Goal: Information Seeking & Learning: Learn about a topic

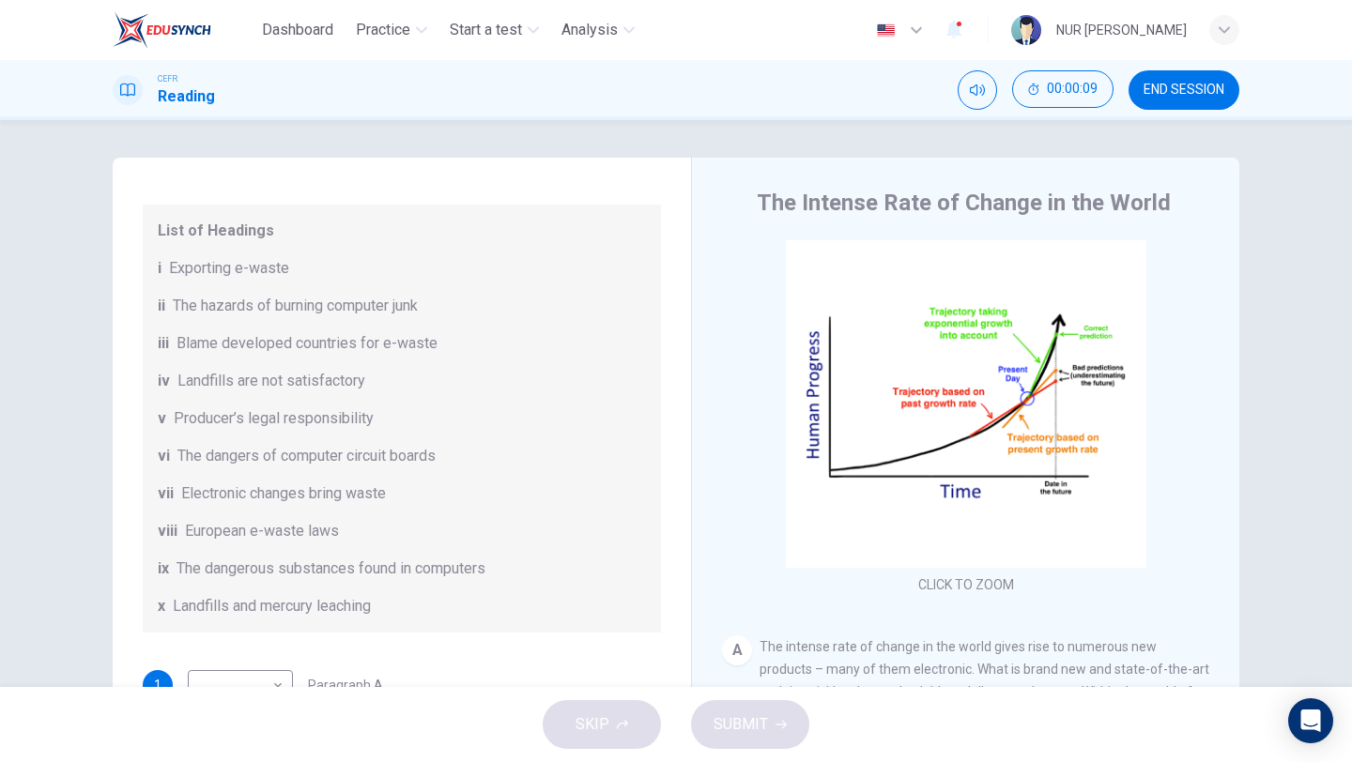
scroll to position [201, 0]
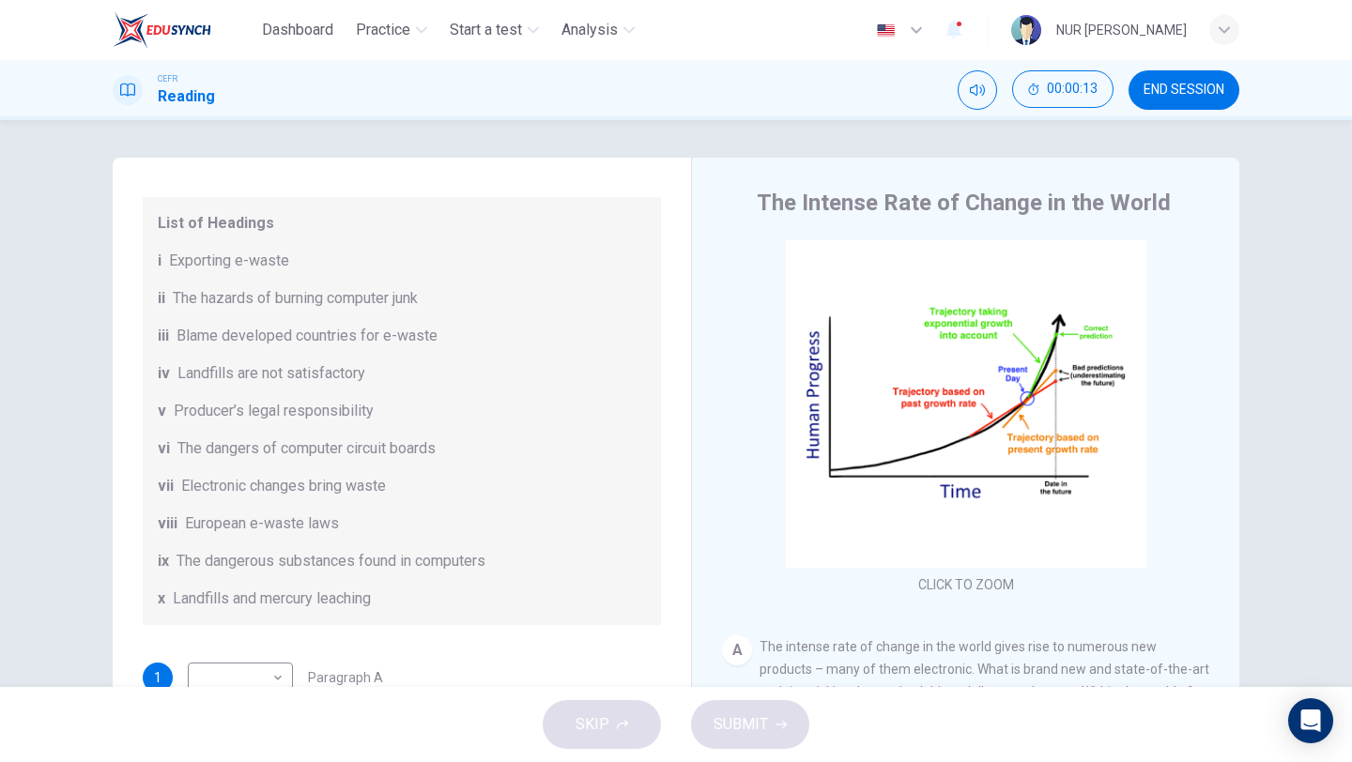
click at [1155, 83] on span "END SESSION" at bounding box center [1184, 90] width 81 height 15
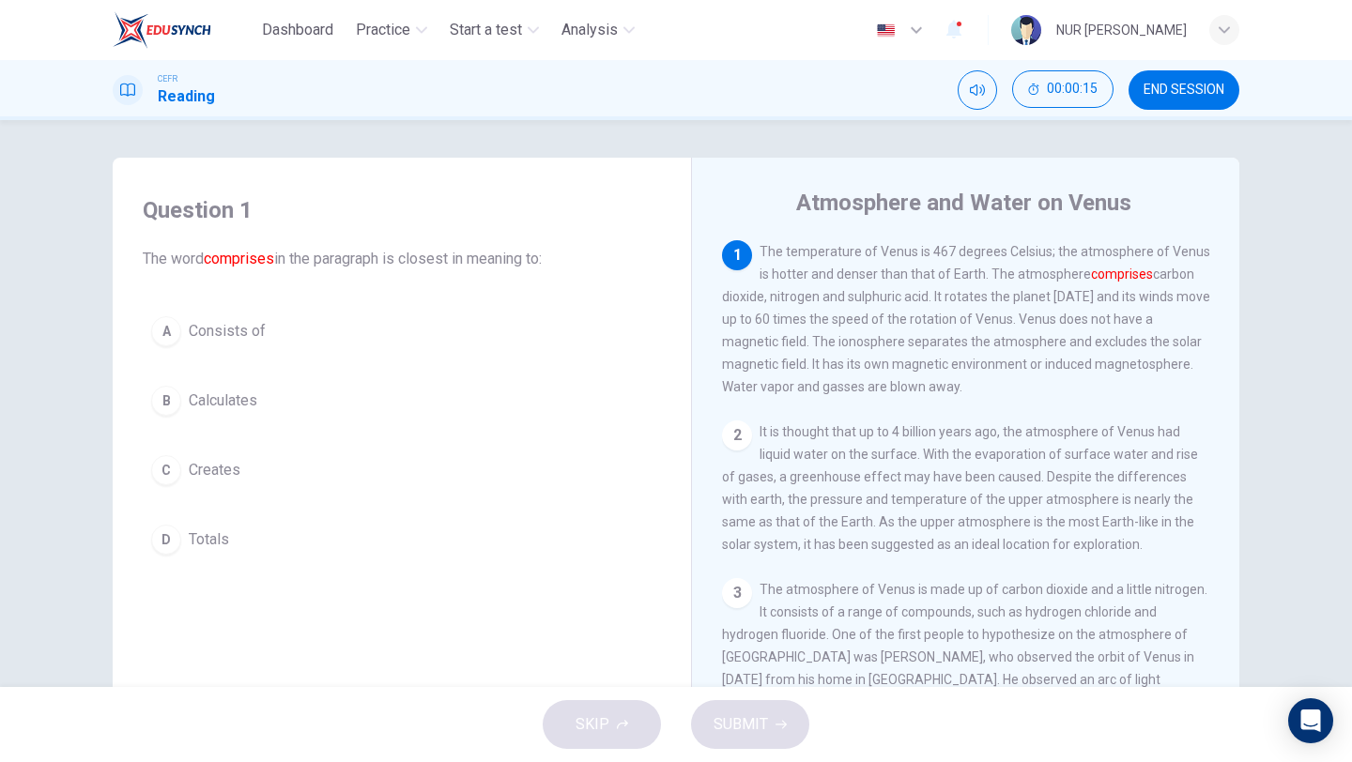
click at [197, 326] on span "Consists of" at bounding box center [227, 331] width 77 height 23
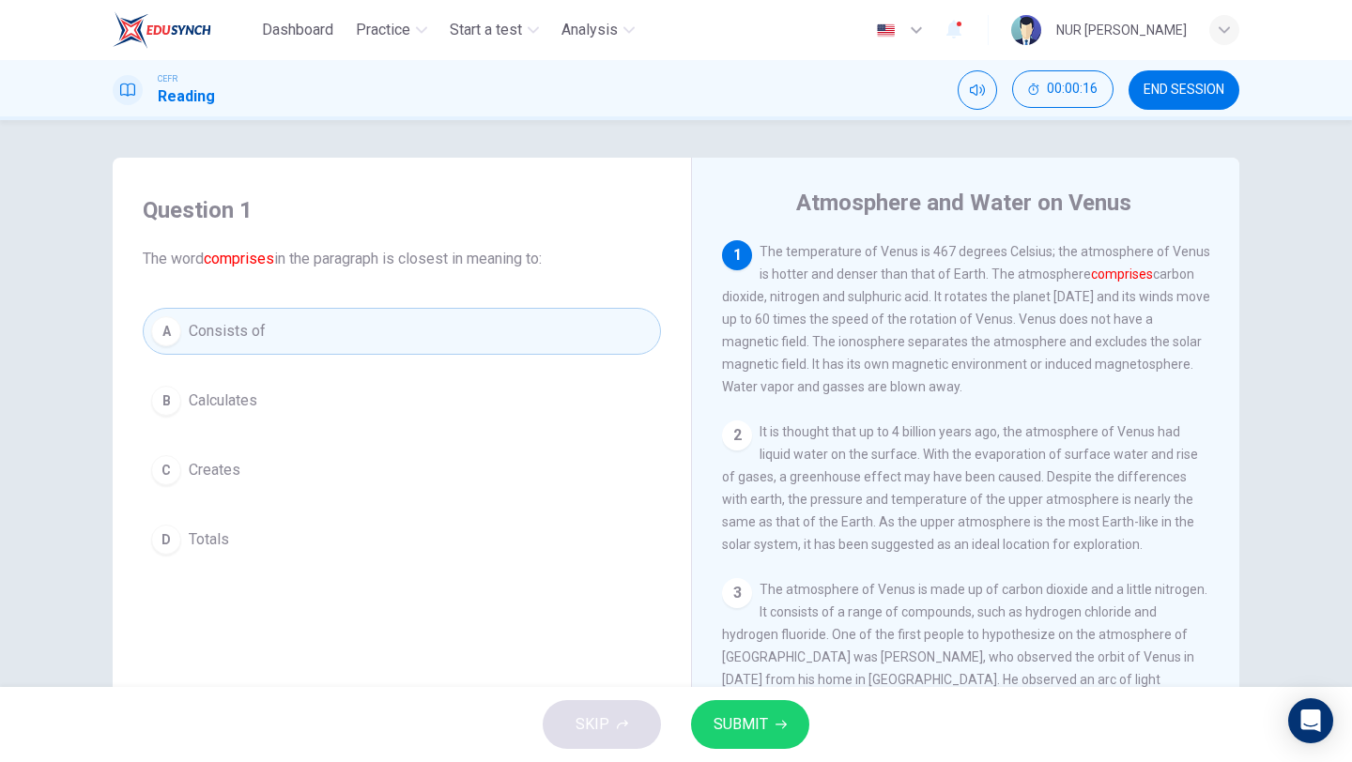
click at [748, 726] on span "SUBMIT" at bounding box center [741, 725] width 54 height 26
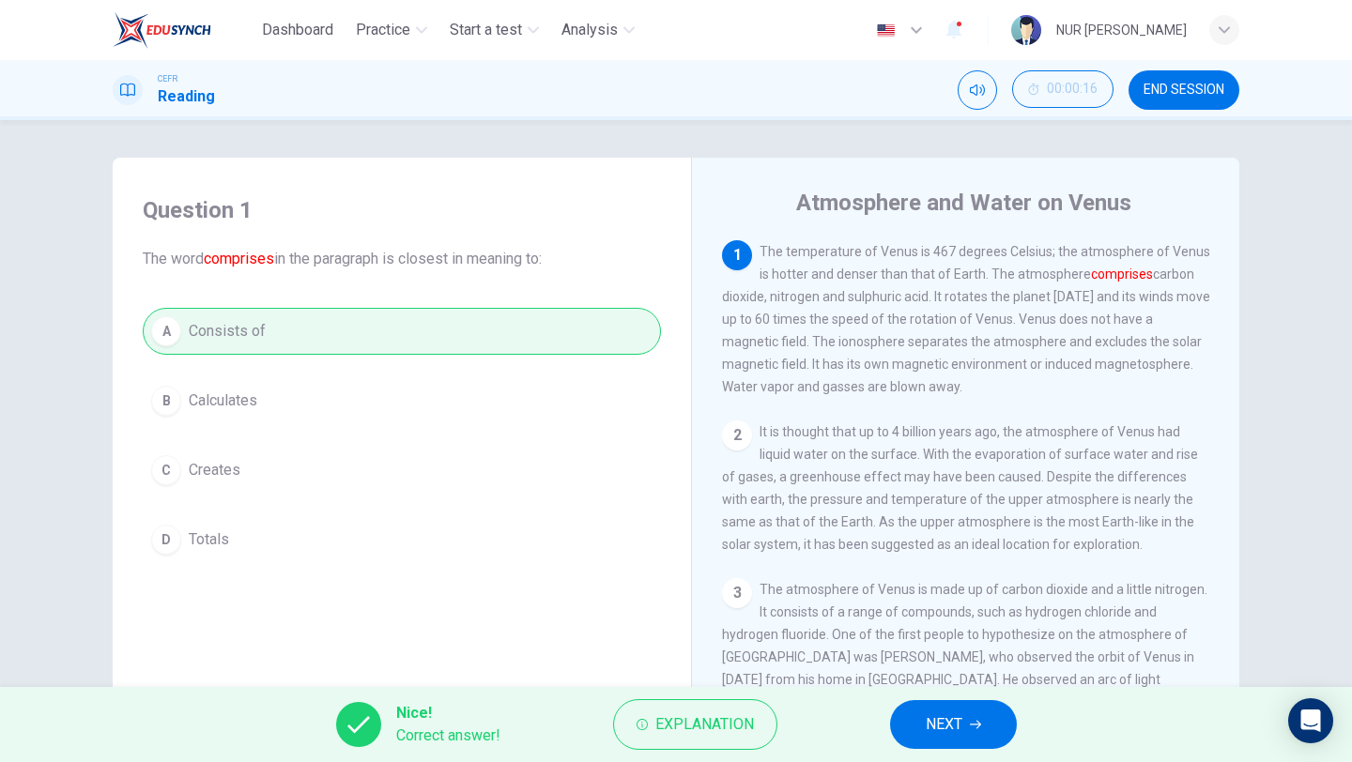
click at [927, 714] on span "NEXT" at bounding box center [944, 725] width 37 height 26
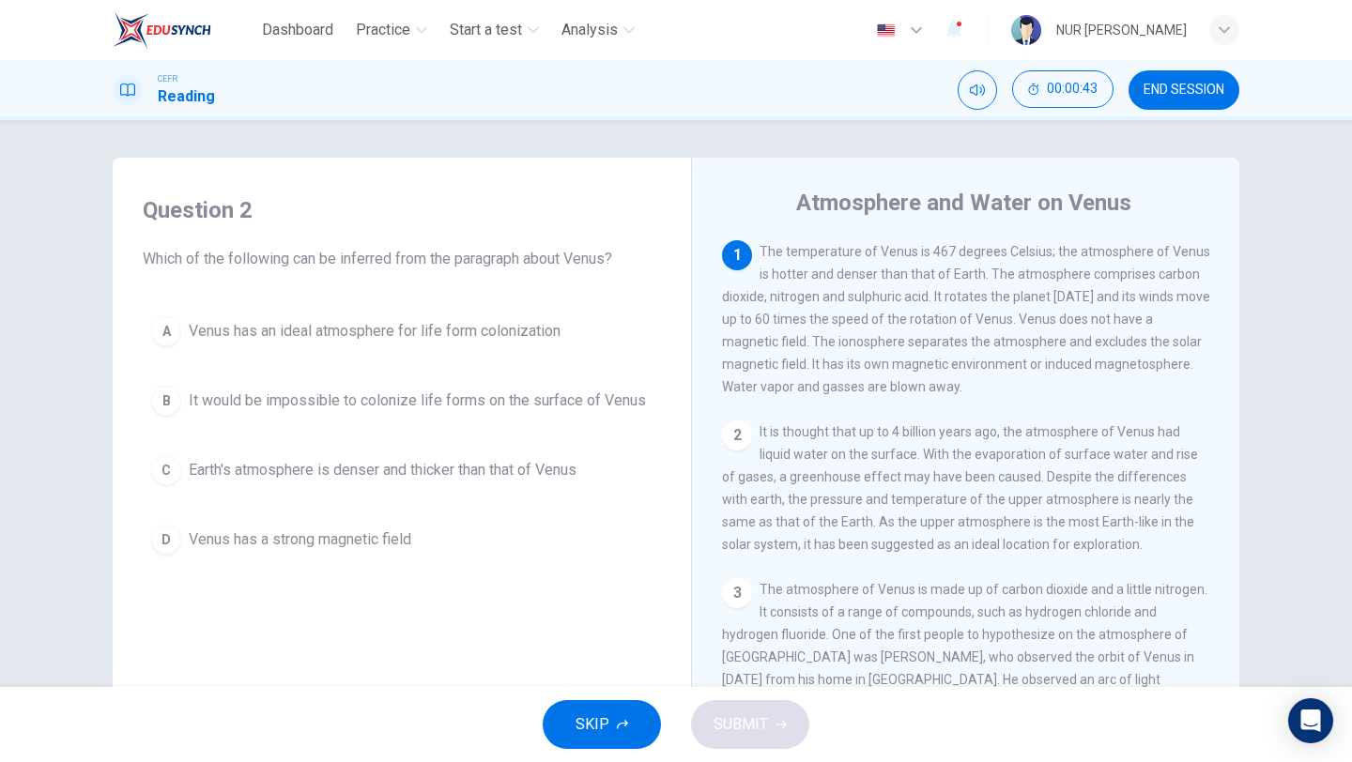
click at [458, 405] on span "It would be impossible to colonize life forms on the surface of Venus" at bounding box center [417, 401] width 457 height 23
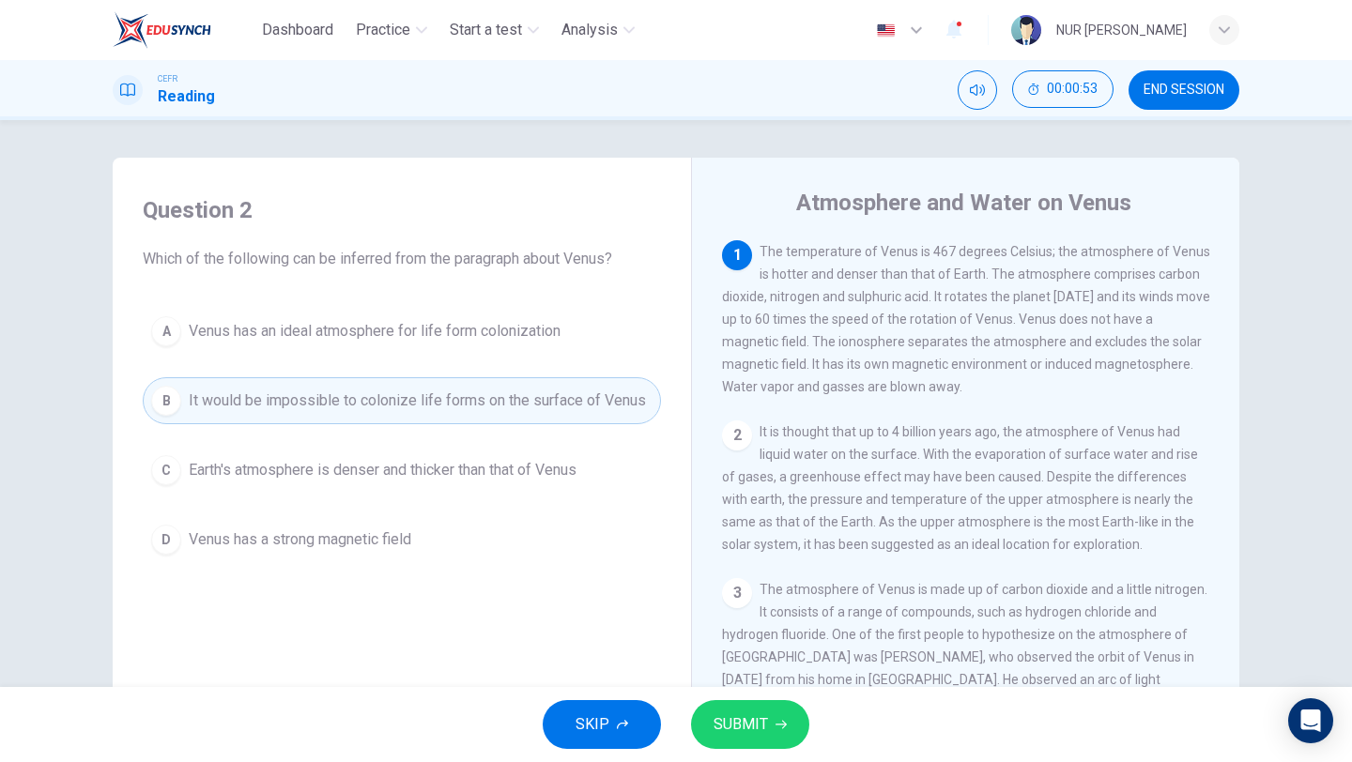
click at [778, 726] on icon "button" at bounding box center [780, 724] width 11 height 11
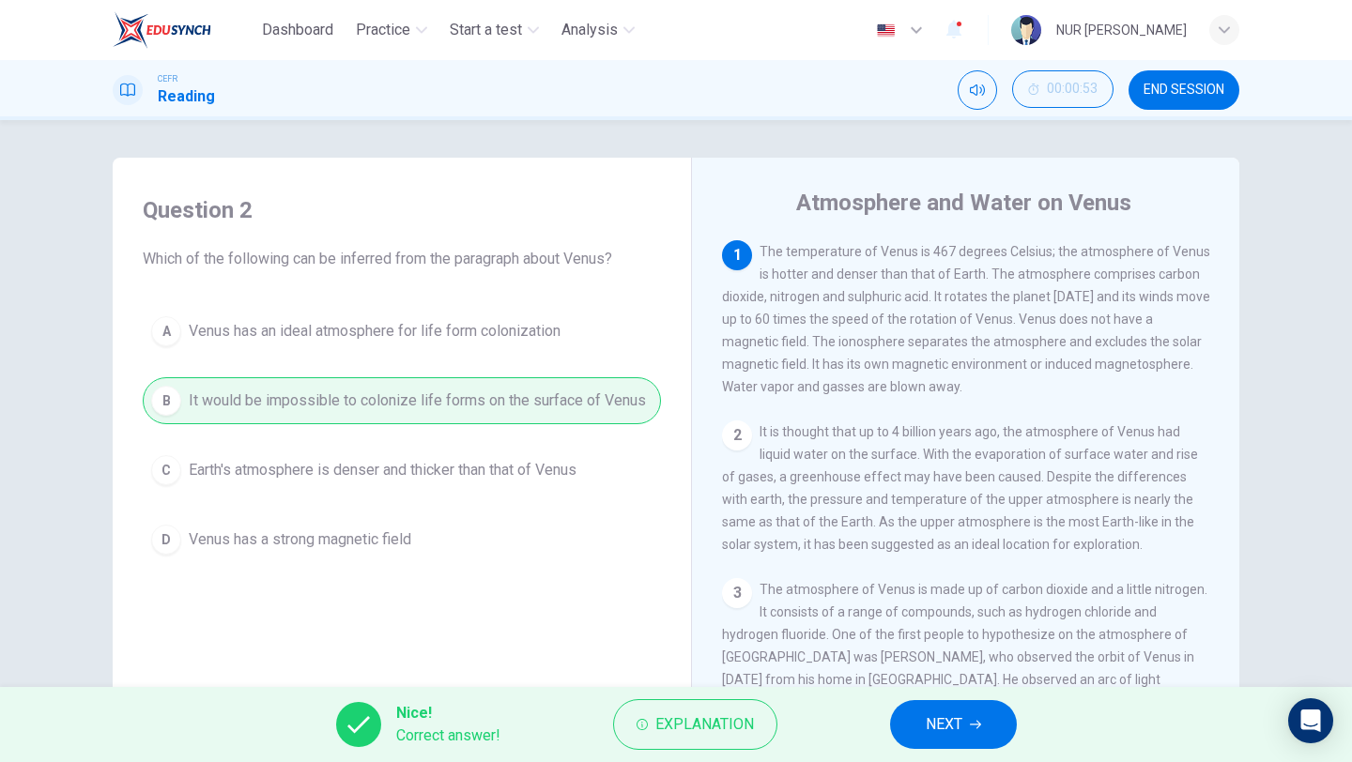
click at [937, 727] on span "NEXT" at bounding box center [944, 725] width 37 height 26
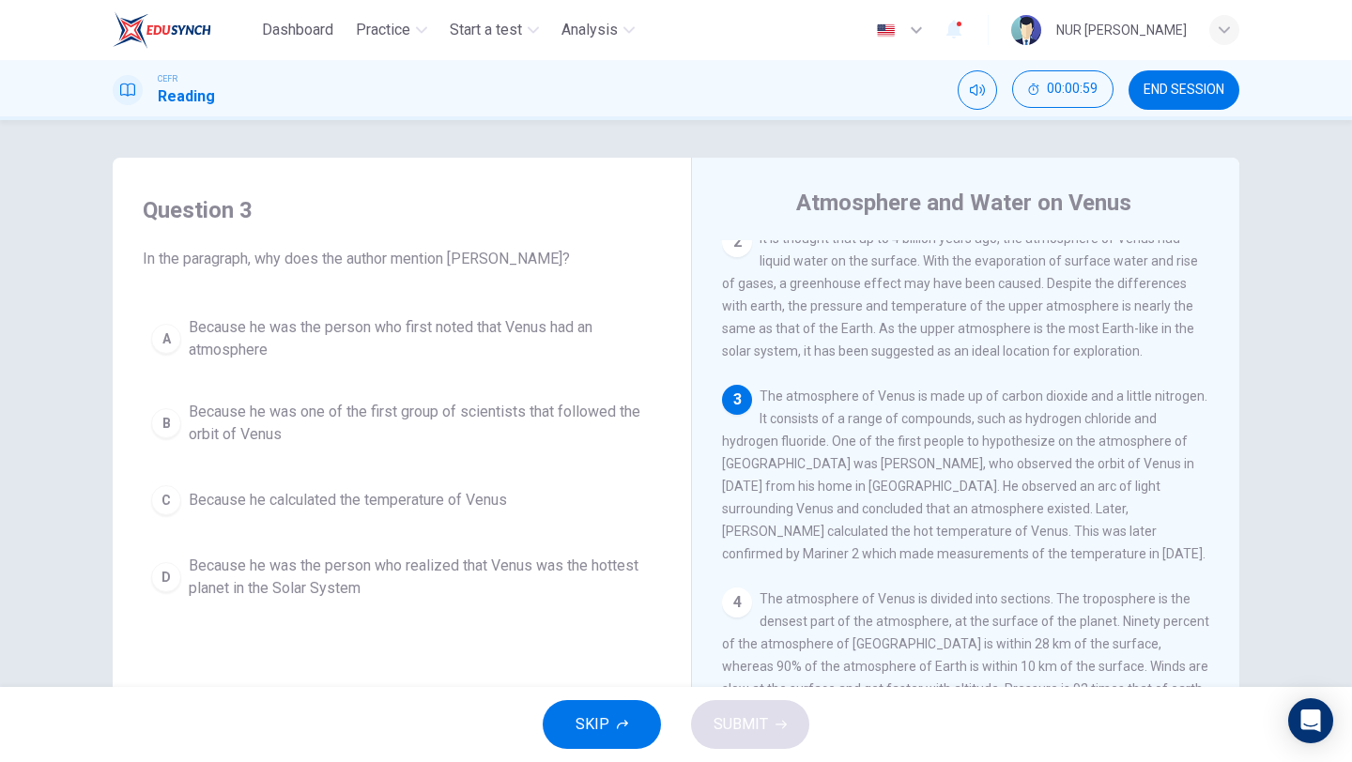
scroll to position [194, 0]
click at [271, 423] on span "Because he was one of the first group of scientists that followed the orbit of …" at bounding box center [421, 423] width 464 height 45
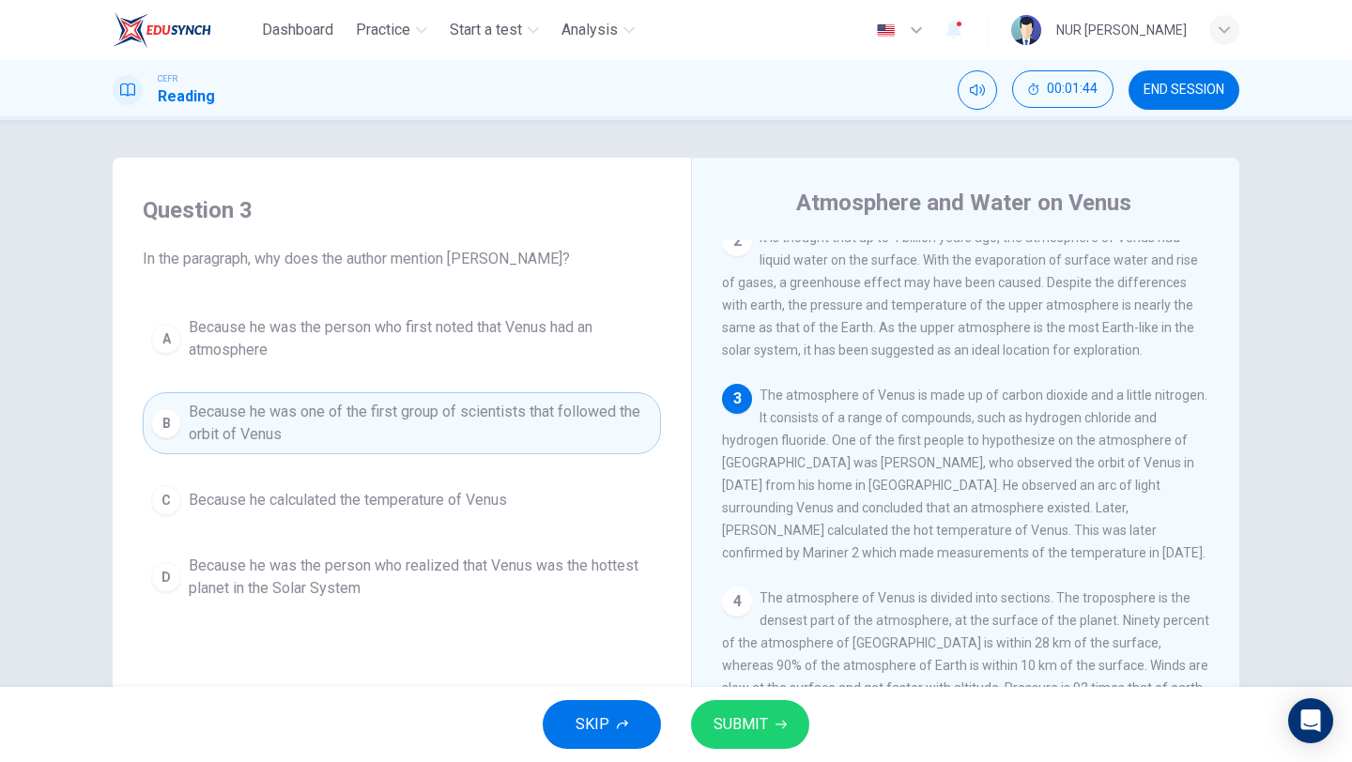
click at [781, 720] on icon "button" at bounding box center [780, 724] width 11 height 11
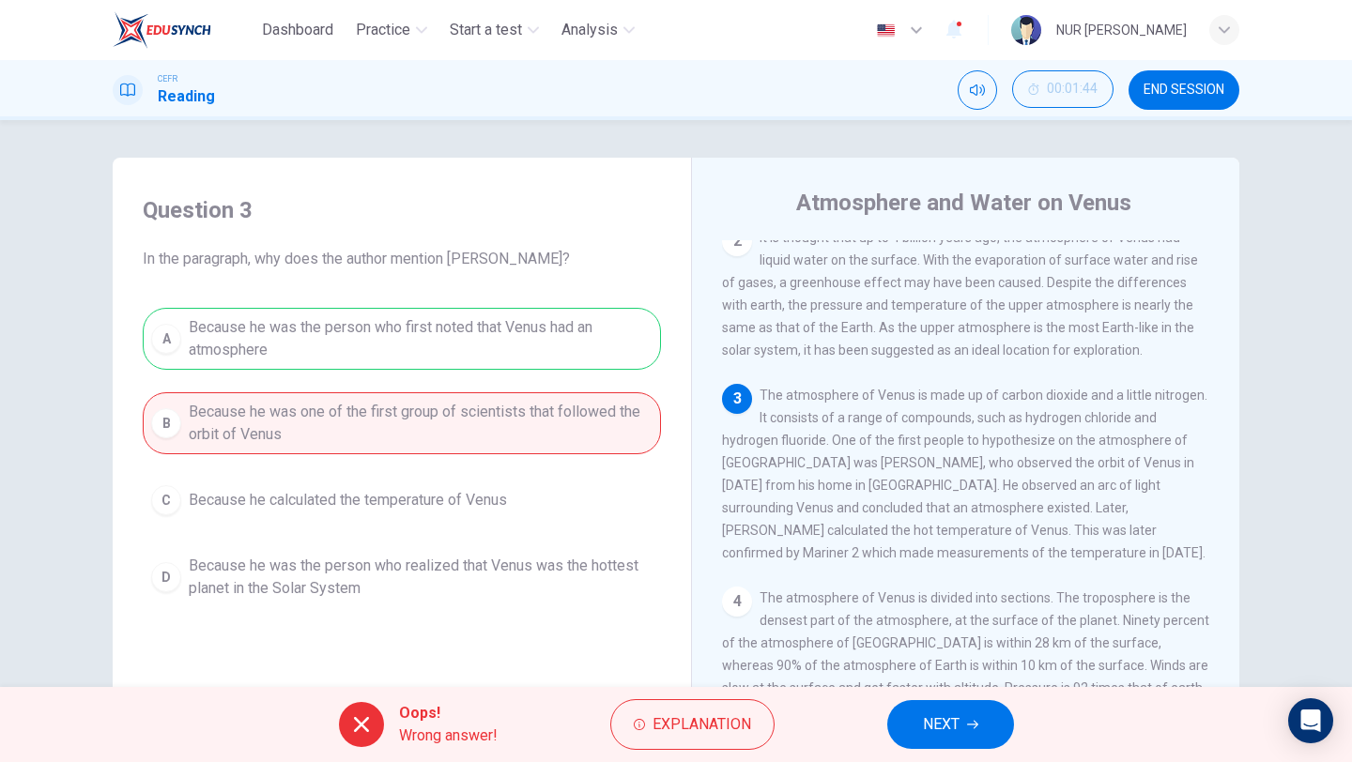
click at [937, 731] on span "NEXT" at bounding box center [941, 725] width 37 height 26
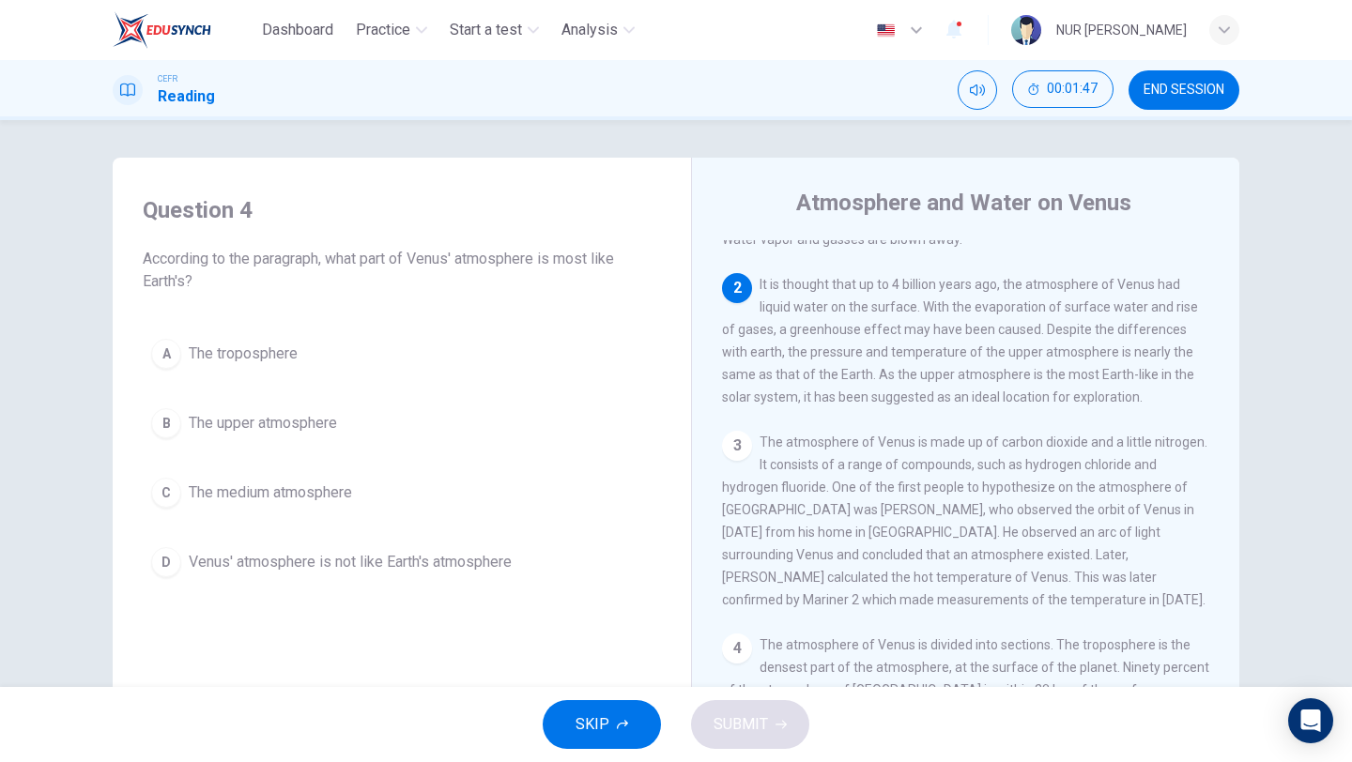
scroll to position [136, 0]
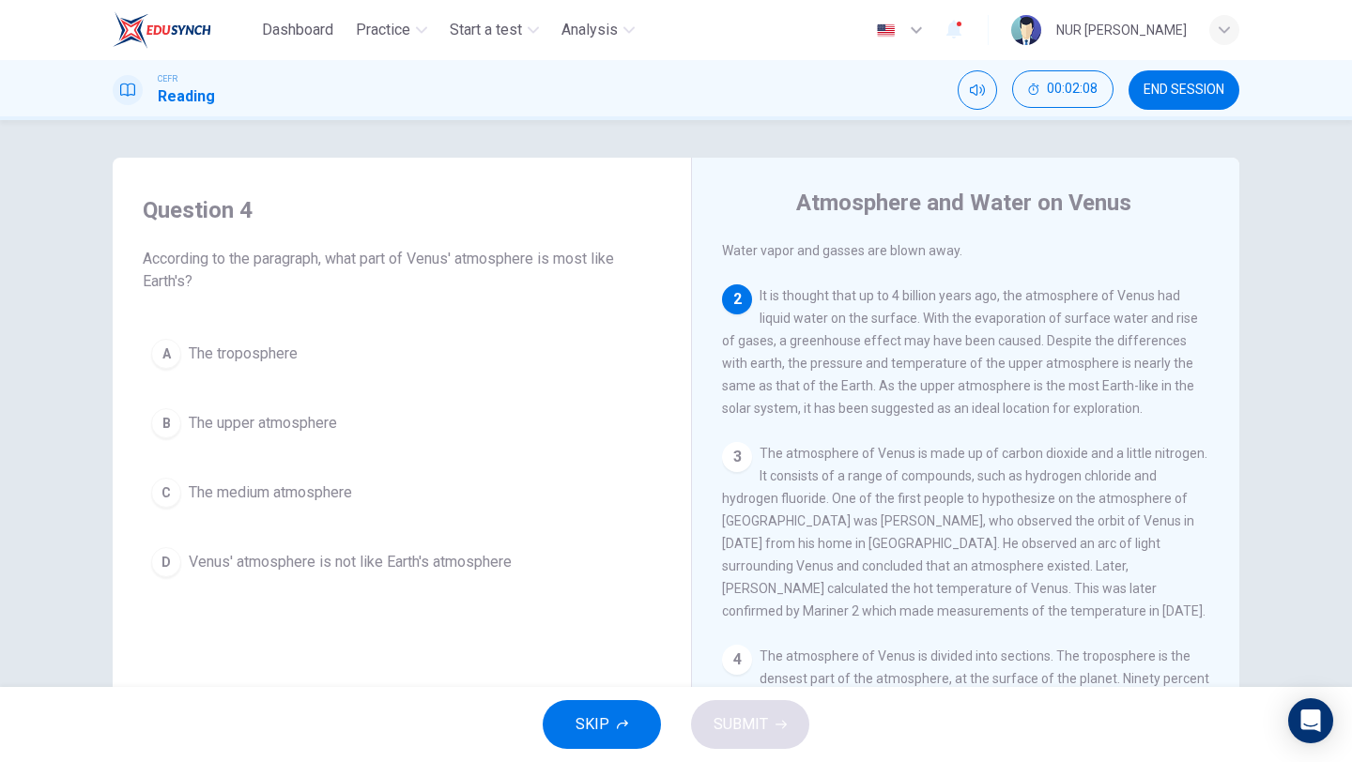
click at [293, 425] on span "The upper atmosphere" at bounding box center [263, 423] width 148 height 23
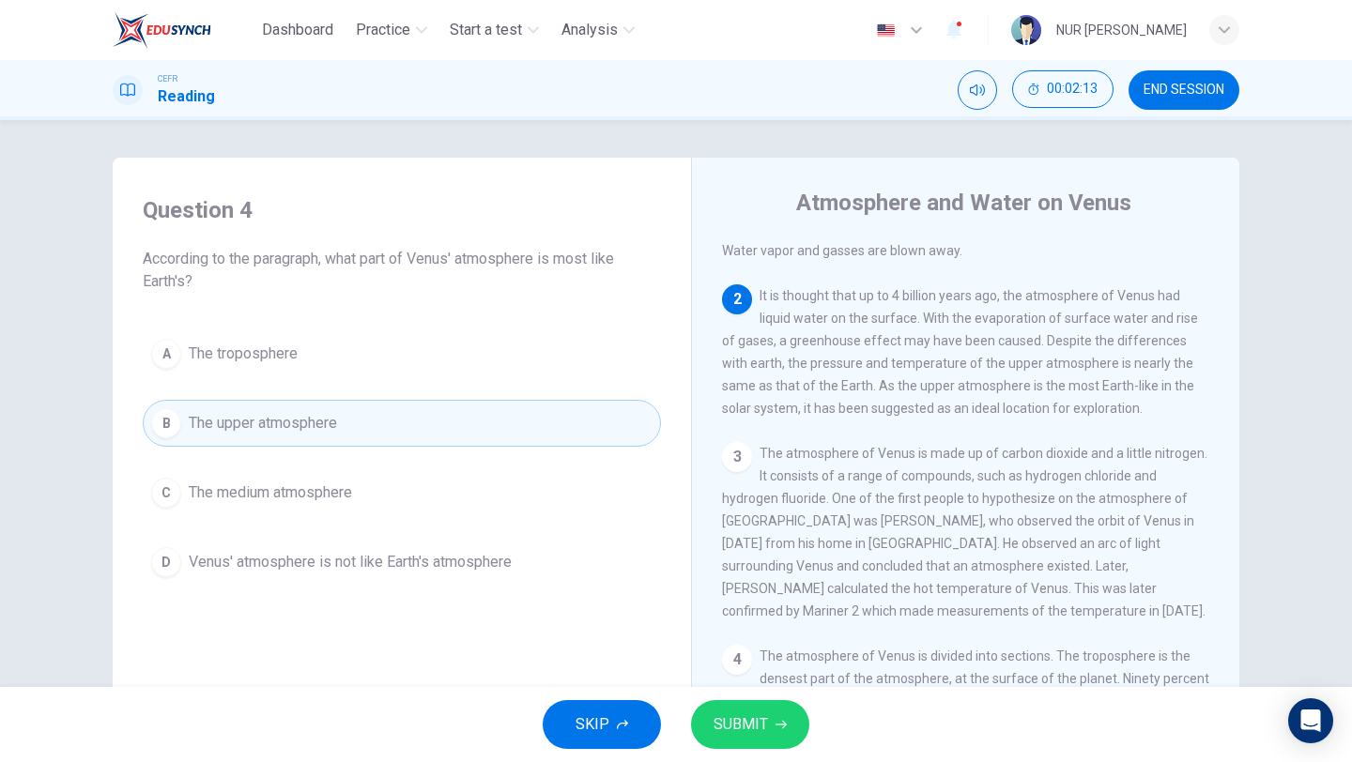
click at [756, 736] on span "SUBMIT" at bounding box center [741, 725] width 54 height 26
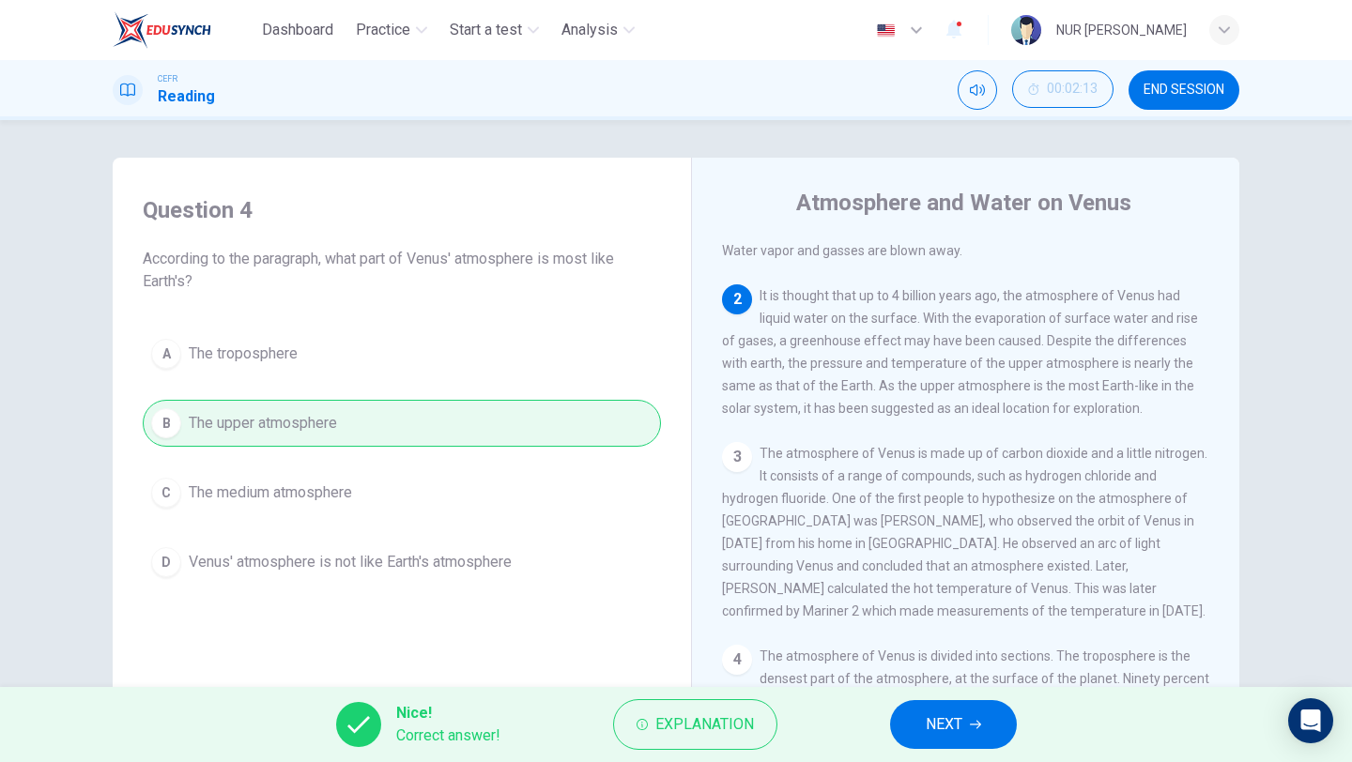
click at [941, 725] on span "NEXT" at bounding box center [944, 725] width 37 height 26
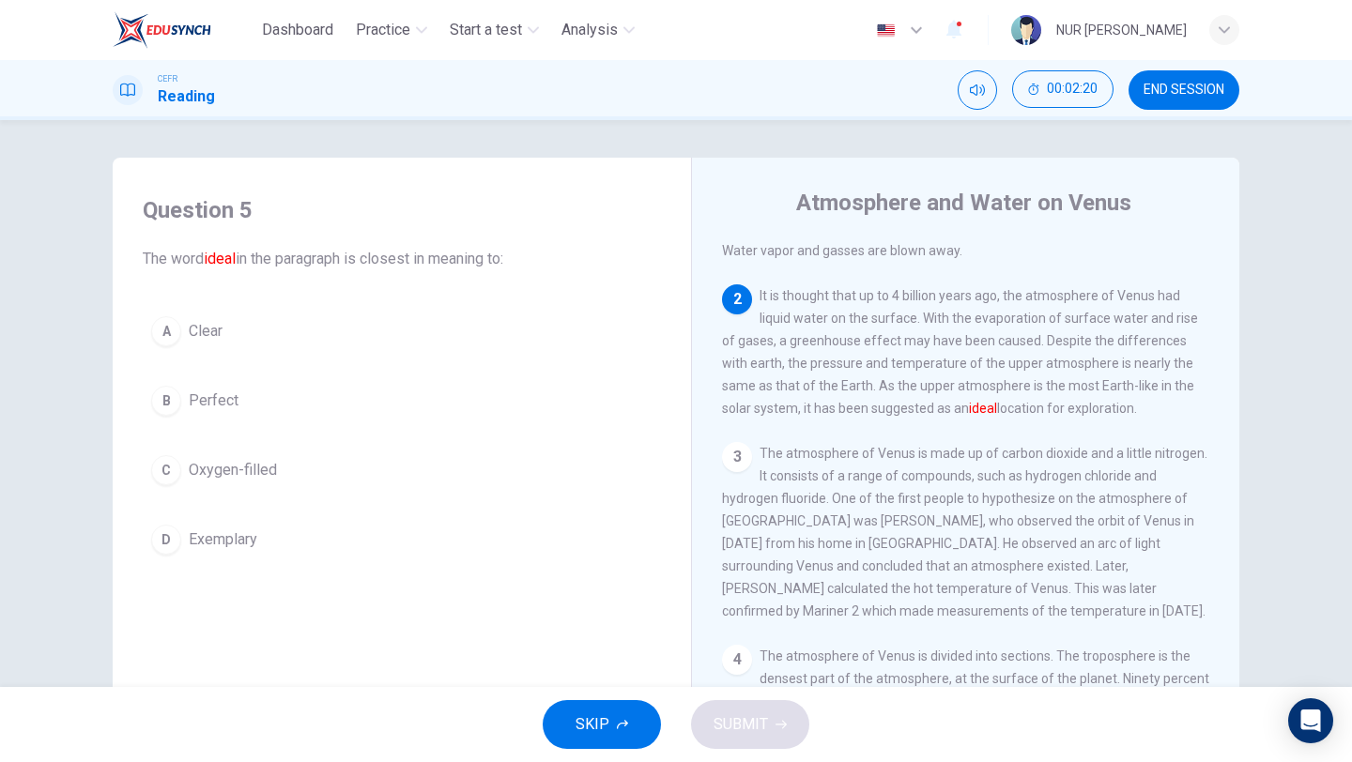
click at [226, 413] on button "B Perfect" at bounding box center [402, 400] width 518 height 47
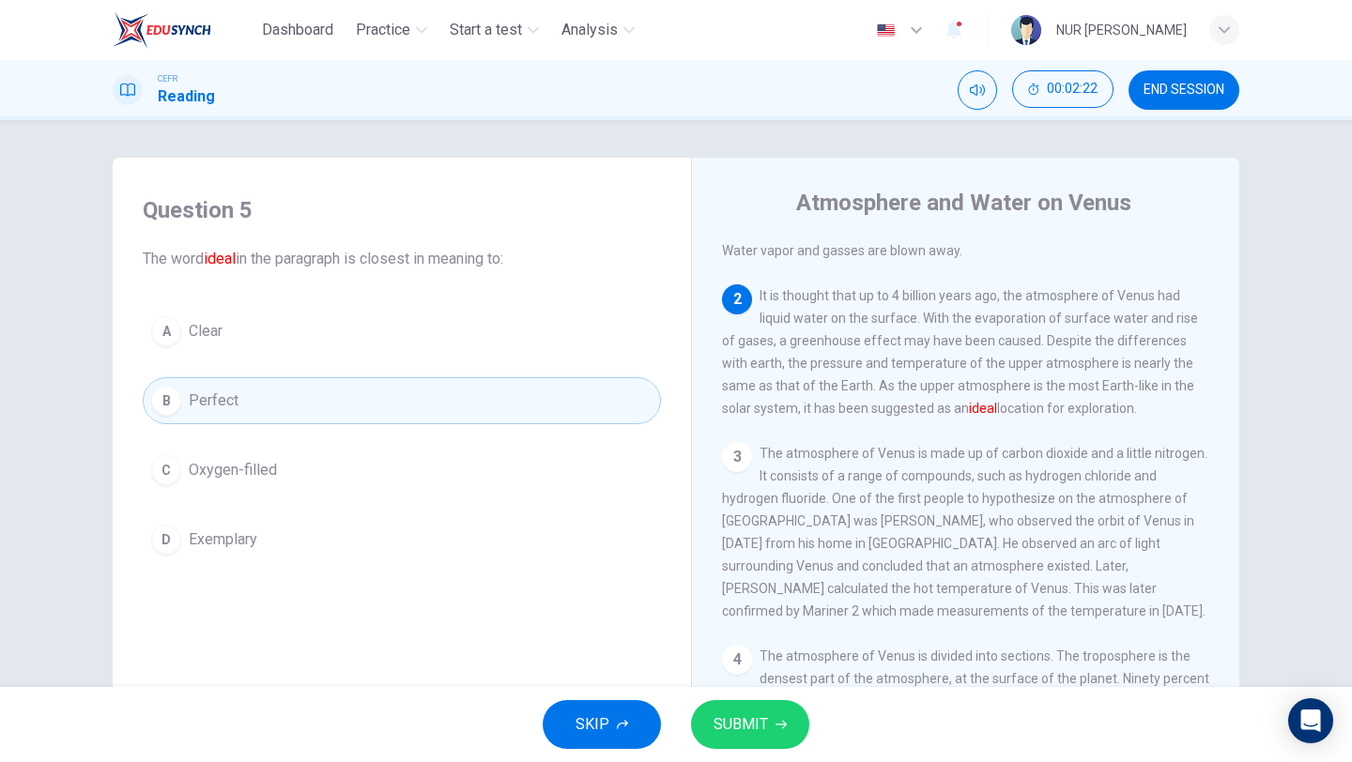
click at [749, 738] on button "SUBMIT" at bounding box center [750, 724] width 118 height 49
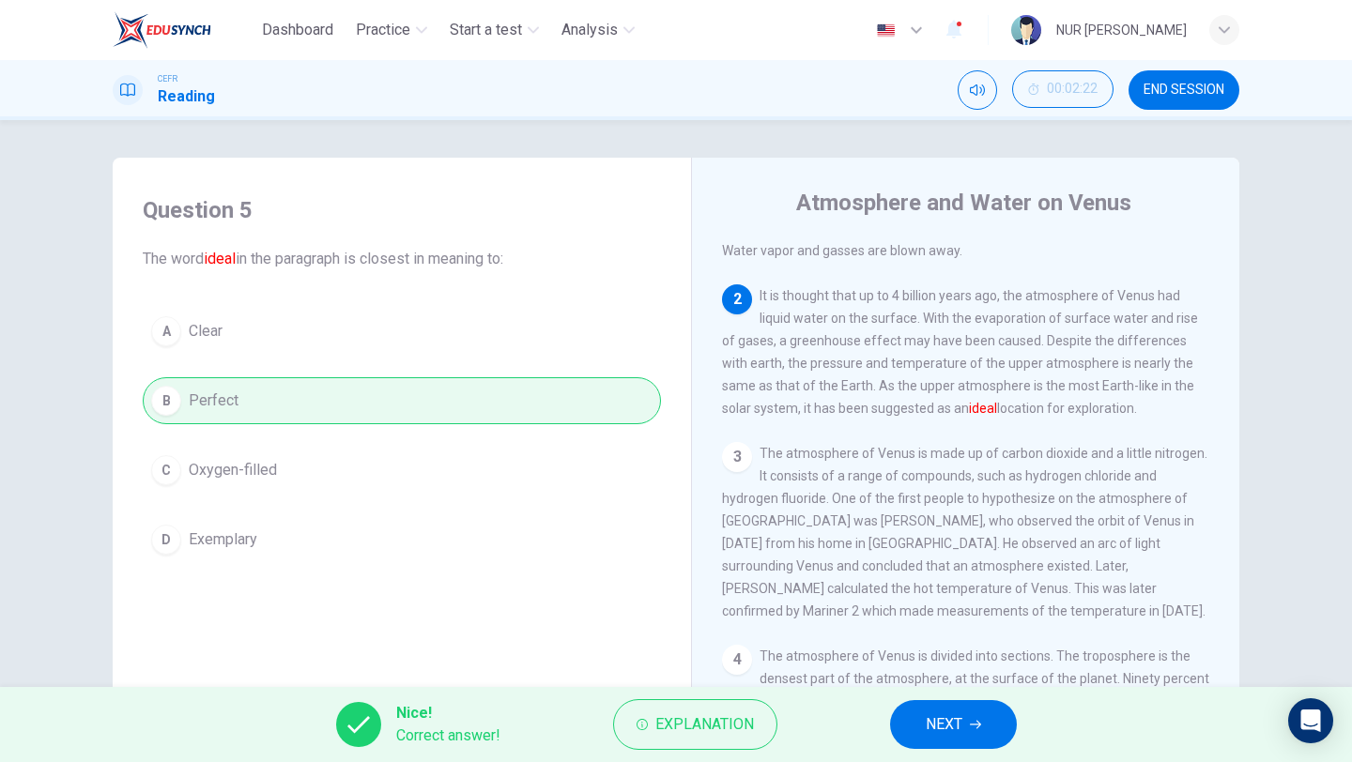
click at [926, 733] on span "NEXT" at bounding box center [944, 725] width 37 height 26
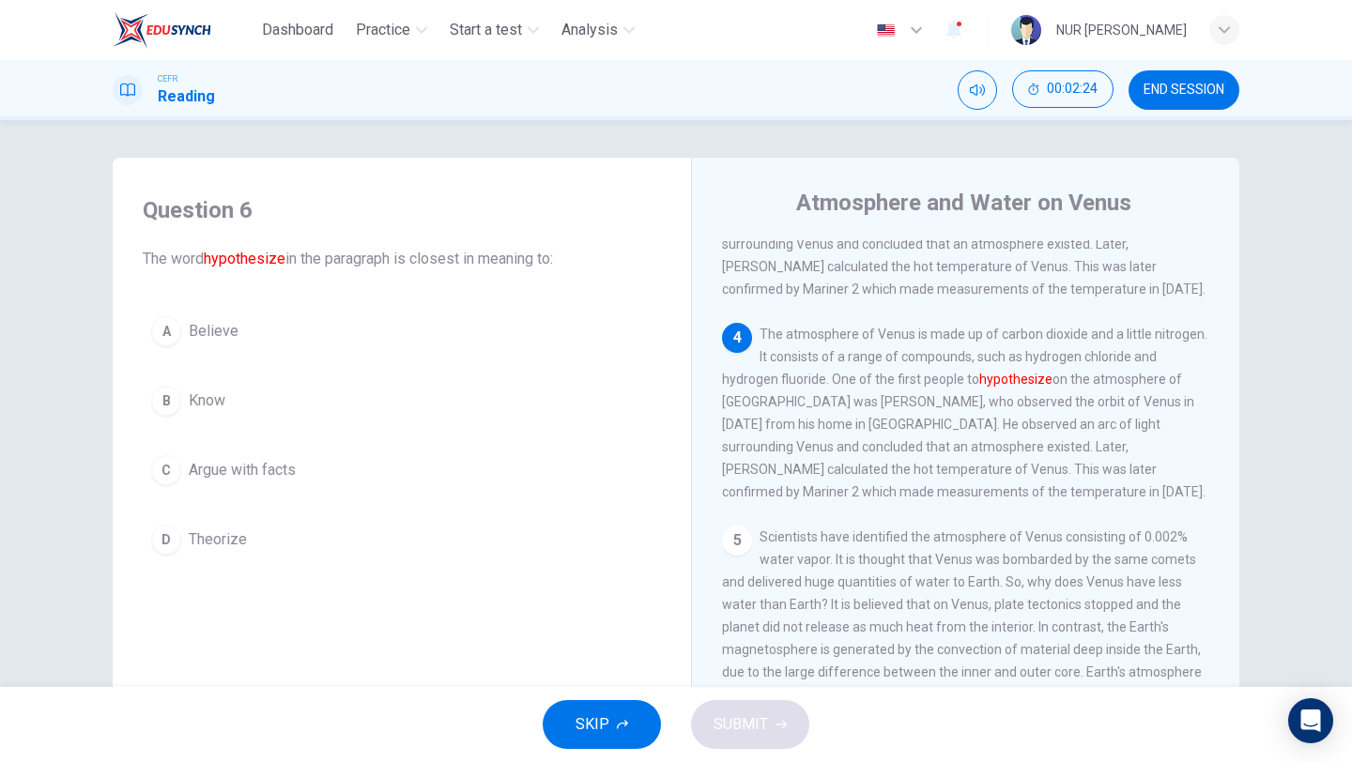
scroll to position [497, 0]
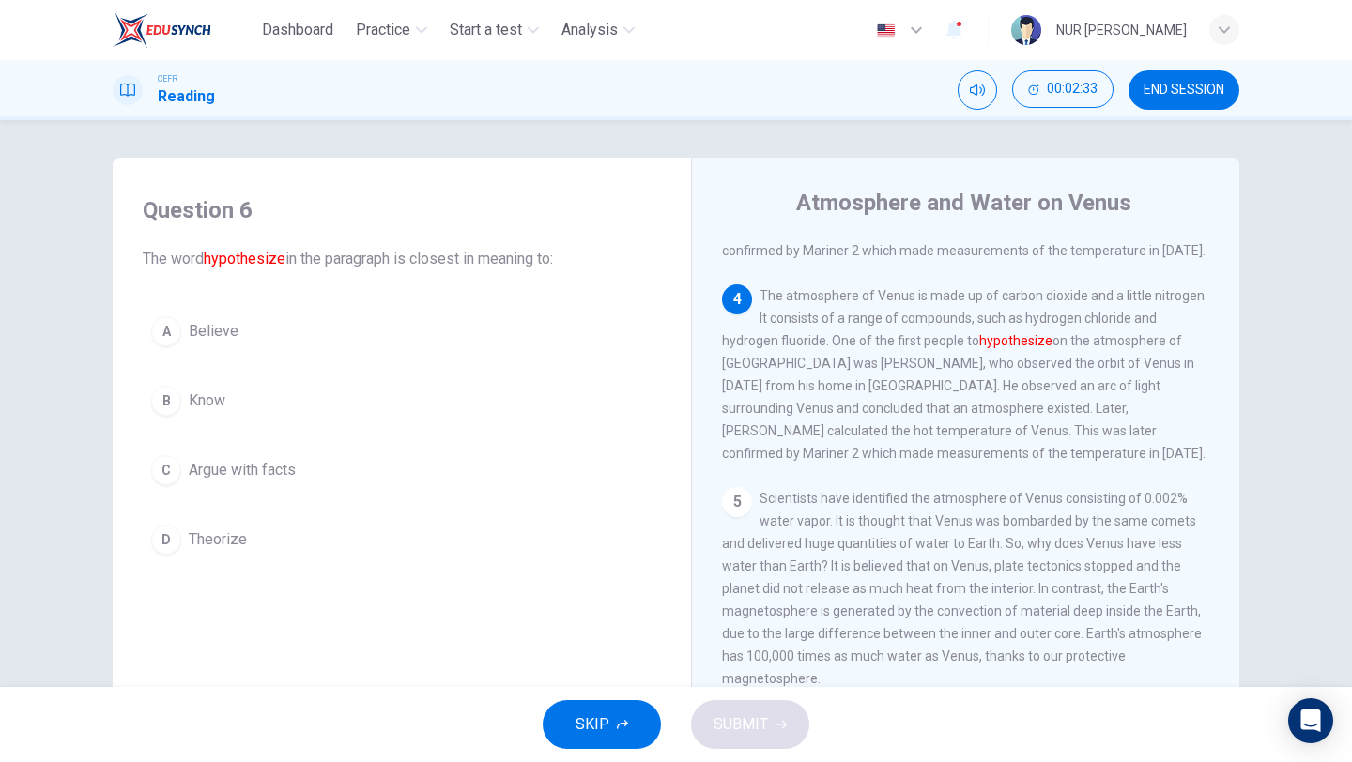
click at [287, 459] on span "Argue with facts" at bounding box center [242, 470] width 107 height 23
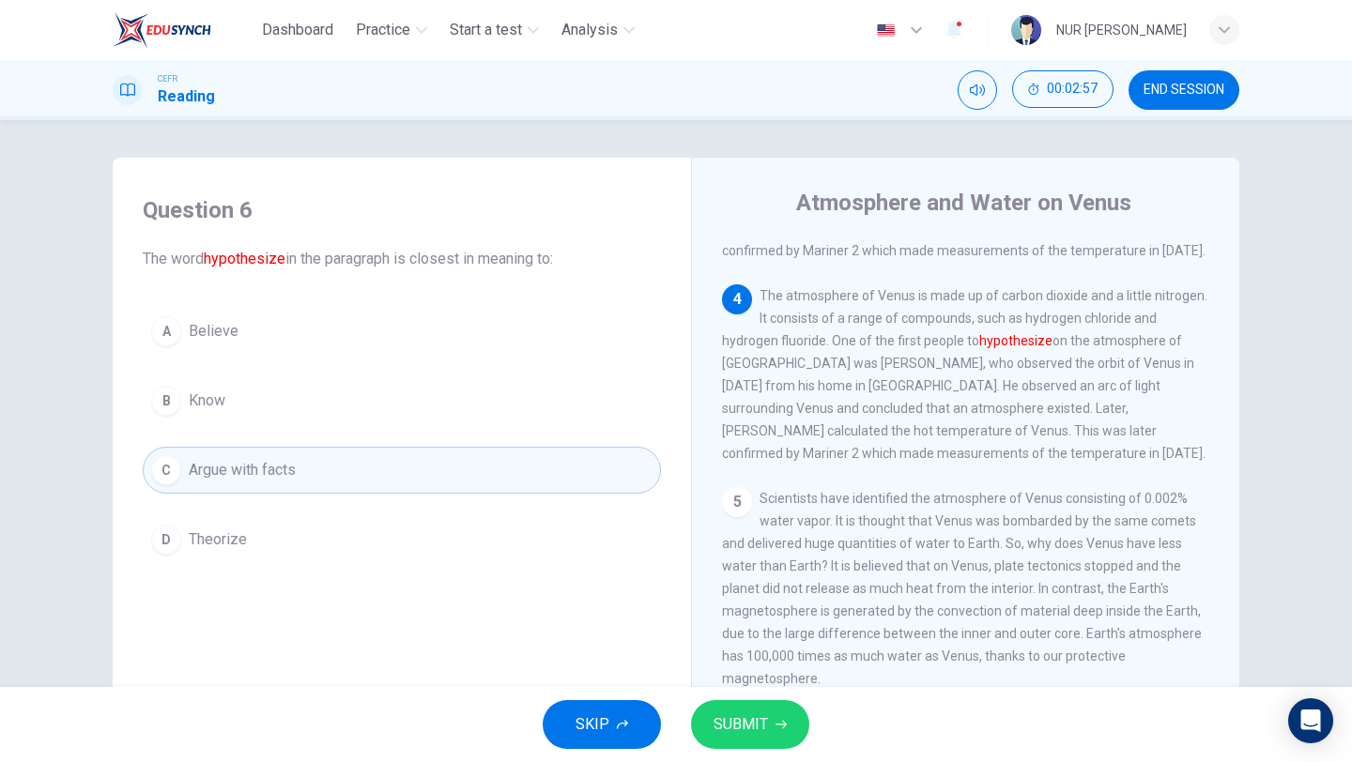
click at [249, 530] on button "D Theorize" at bounding box center [402, 539] width 518 height 47
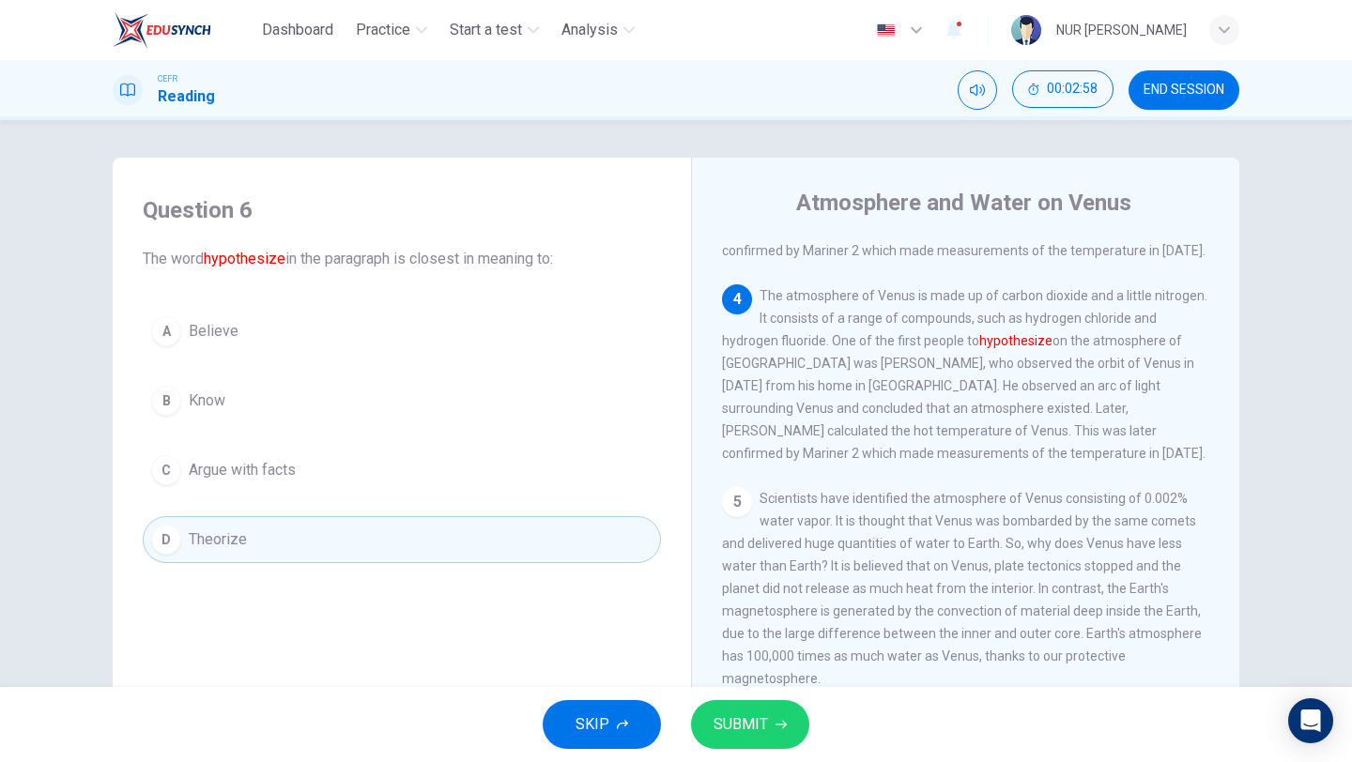
click at [746, 715] on span "SUBMIT" at bounding box center [741, 725] width 54 height 26
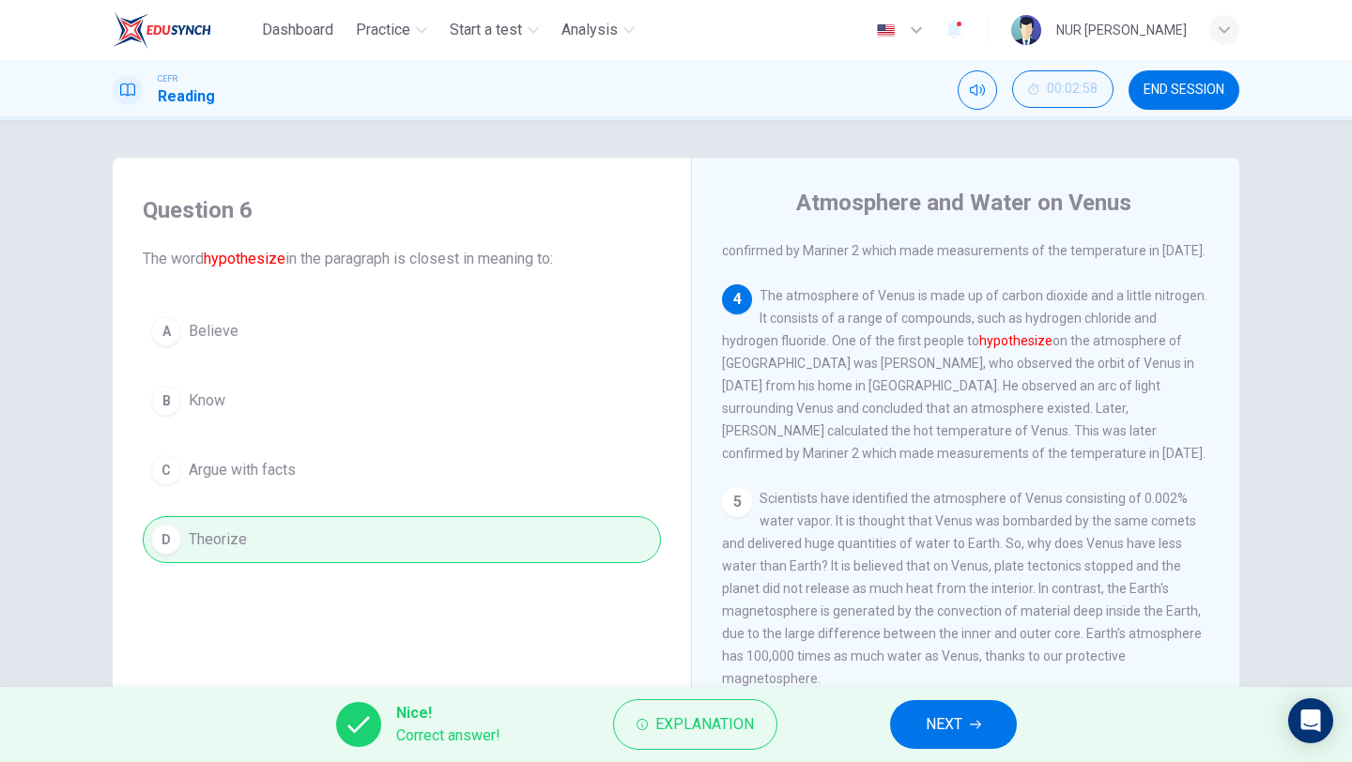
click at [941, 723] on span "NEXT" at bounding box center [944, 725] width 37 height 26
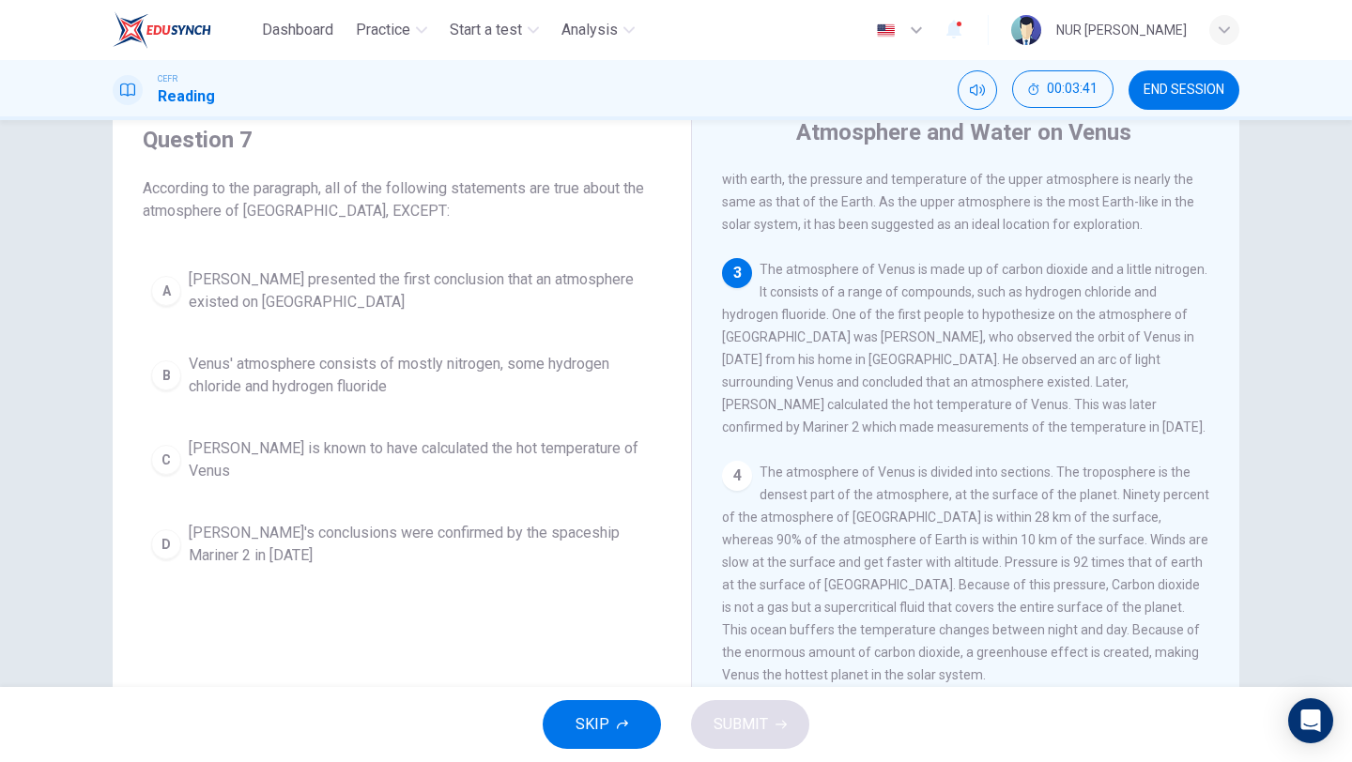
scroll to position [71, 0]
click at [251, 379] on span "Venus' atmosphere consists of mostly nitrogen, some hydrogen chloride and hydro…" at bounding box center [421, 374] width 464 height 45
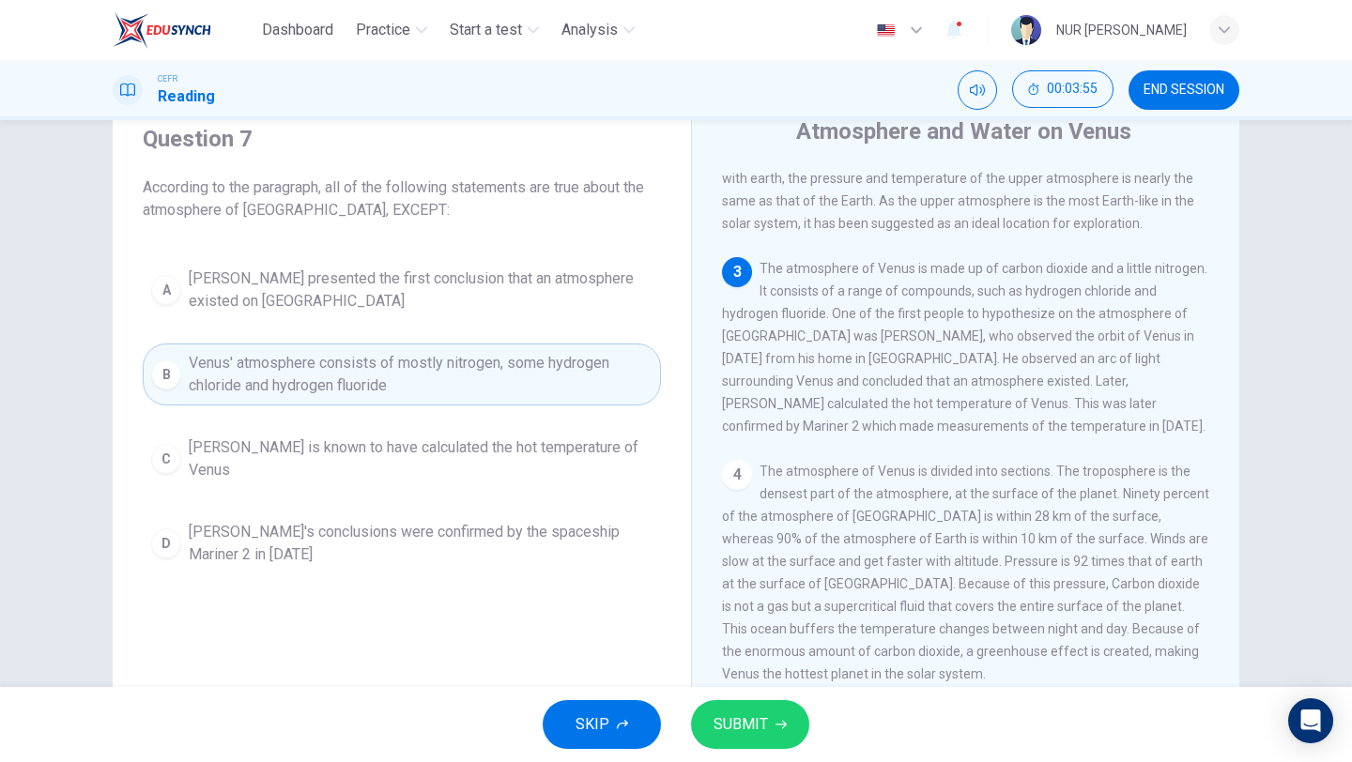
click at [775, 732] on button "SUBMIT" at bounding box center [750, 724] width 118 height 49
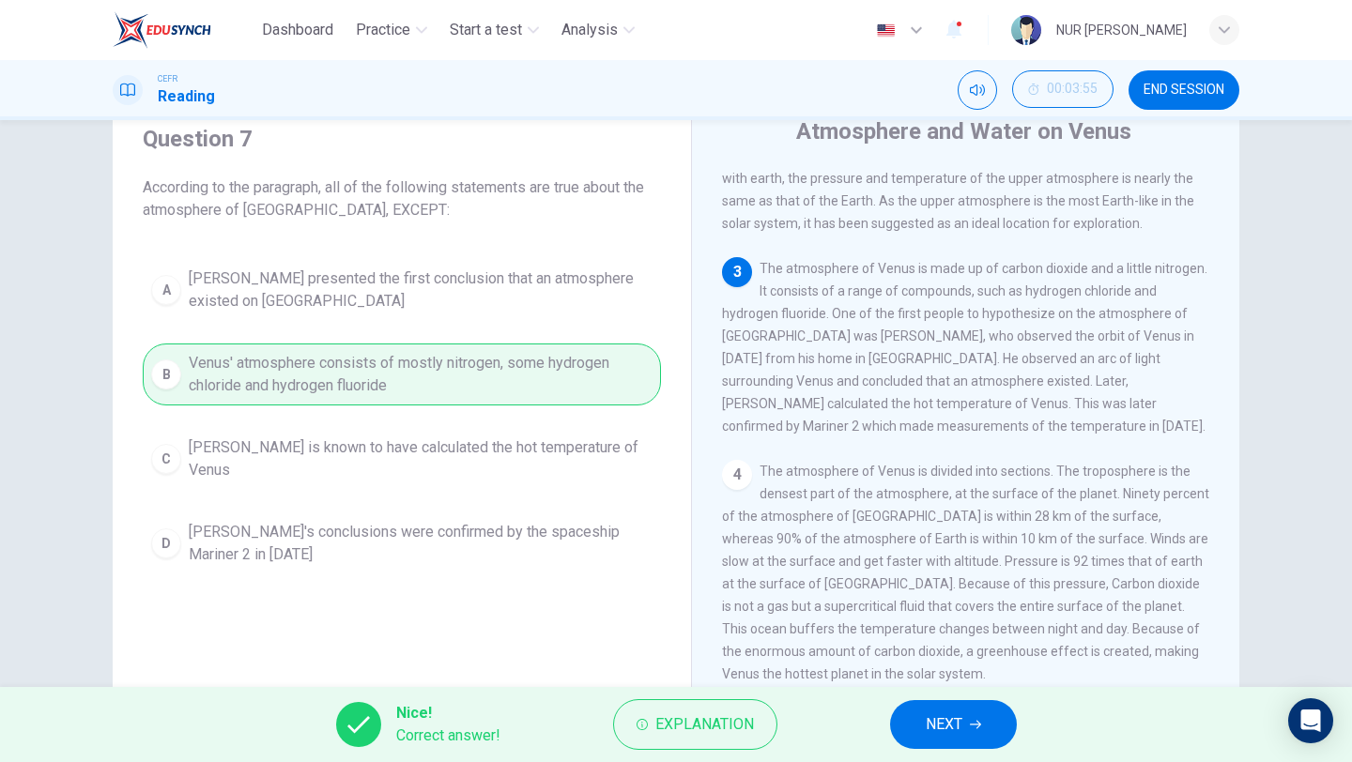
click at [930, 737] on span "NEXT" at bounding box center [944, 725] width 37 height 26
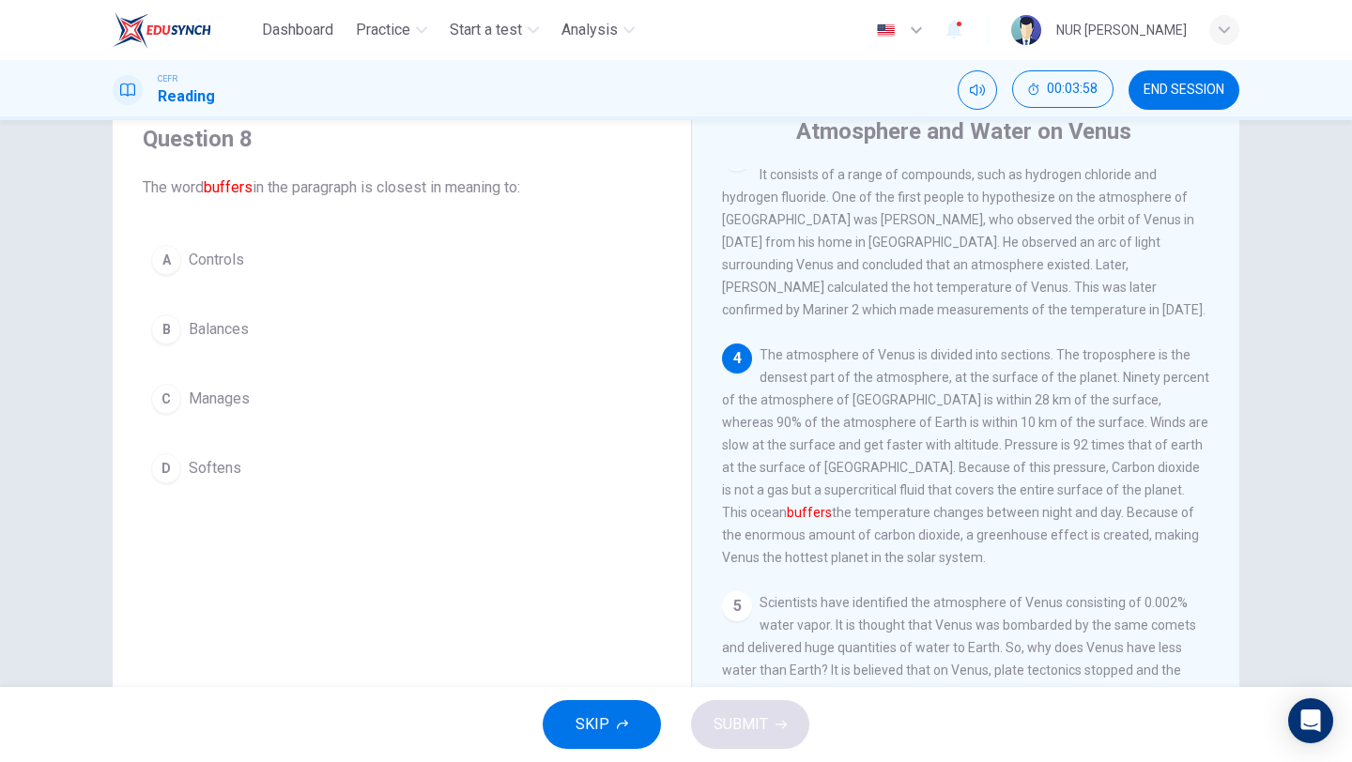
scroll to position [364, 0]
click at [220, 328] on span "Balances" at bounding box center [219, 329] width 60 height 23
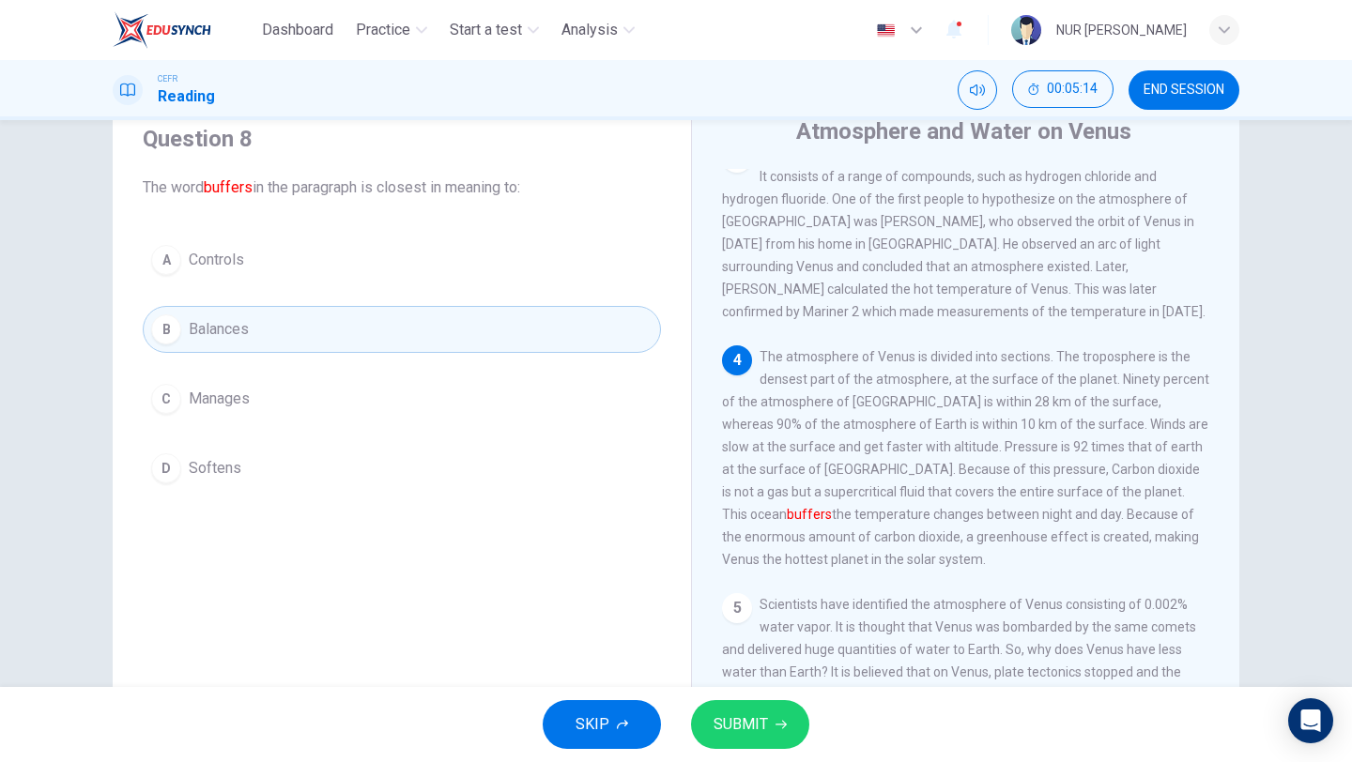
click at [238, 404] on span "Manages" at bounding box center [219, 399] width 61 height 23
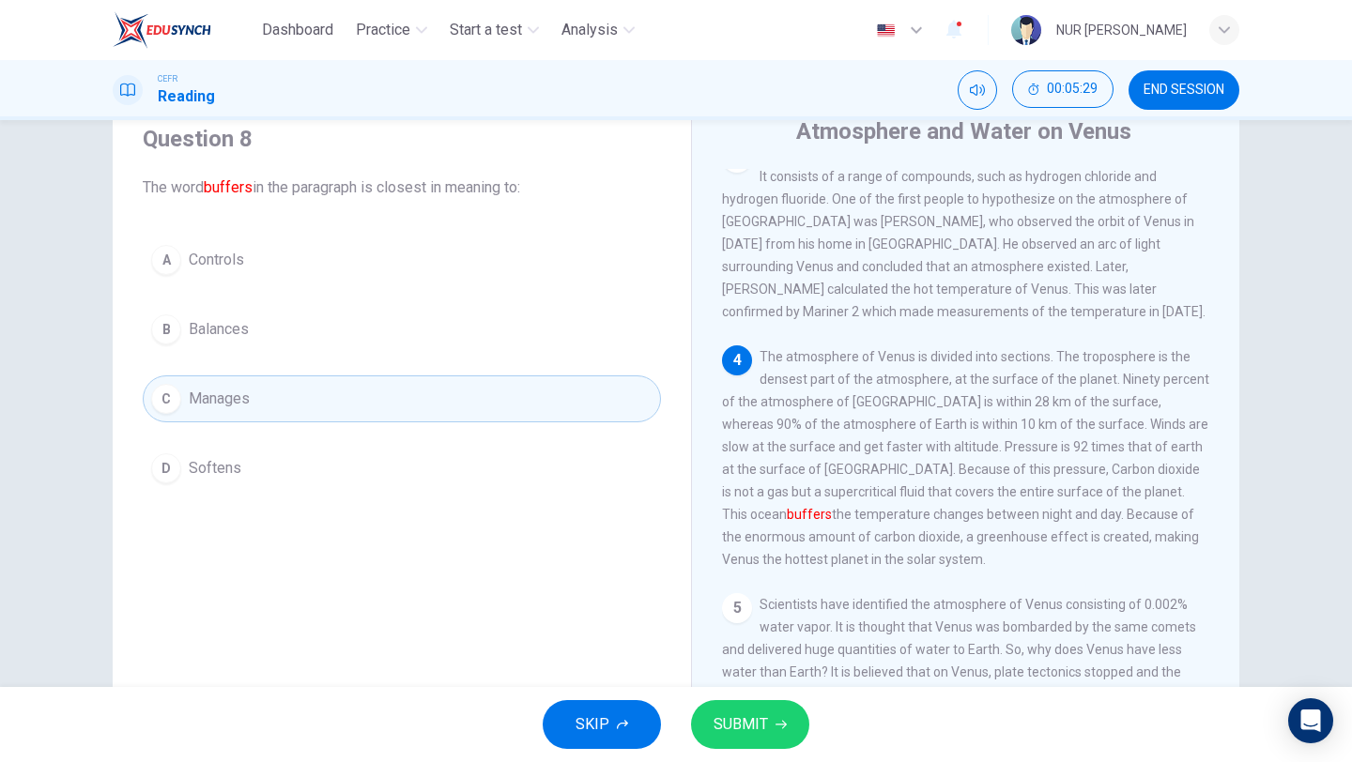
click at [326, 271] on button "A Controls" at bounding box center [402, 260] width 518 height 47
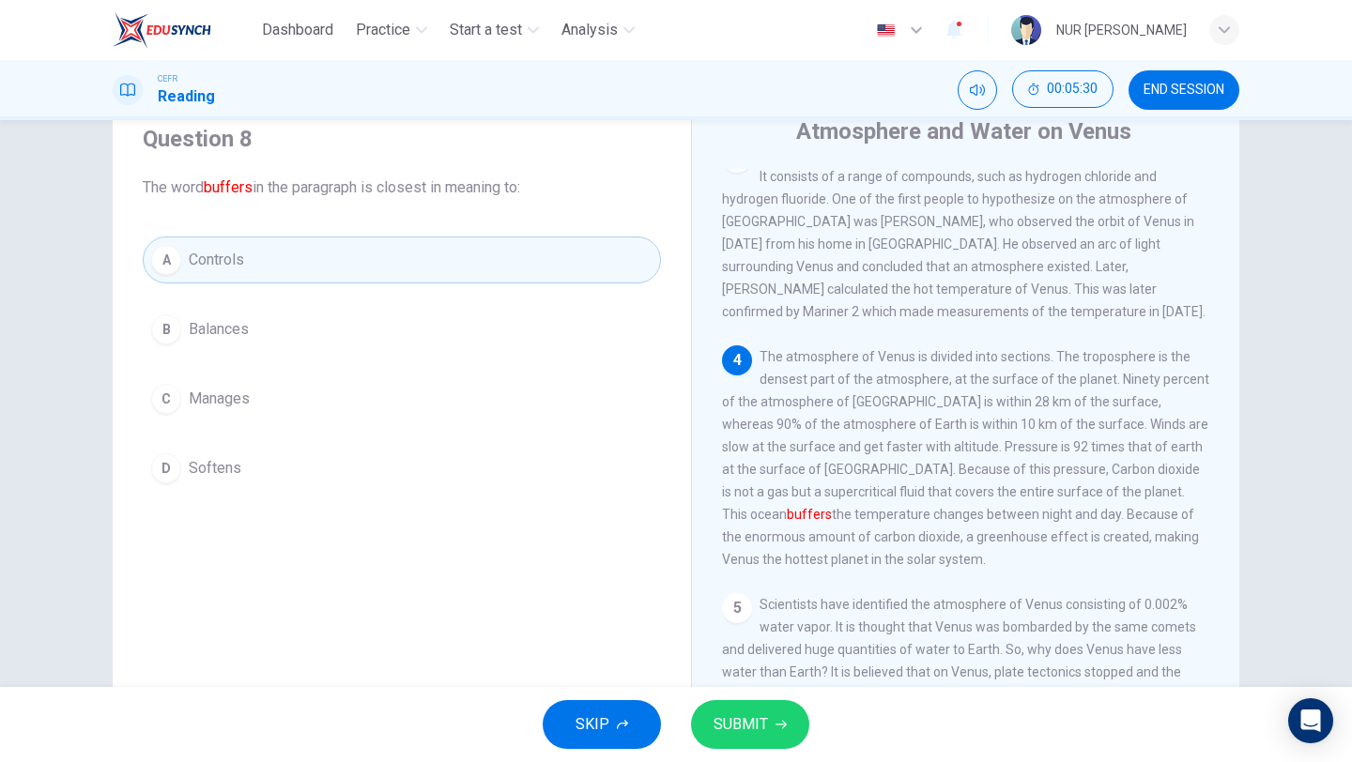
click at [262, 317] on button "B Balances" at bounding box center [402, 329] width 518 height 47
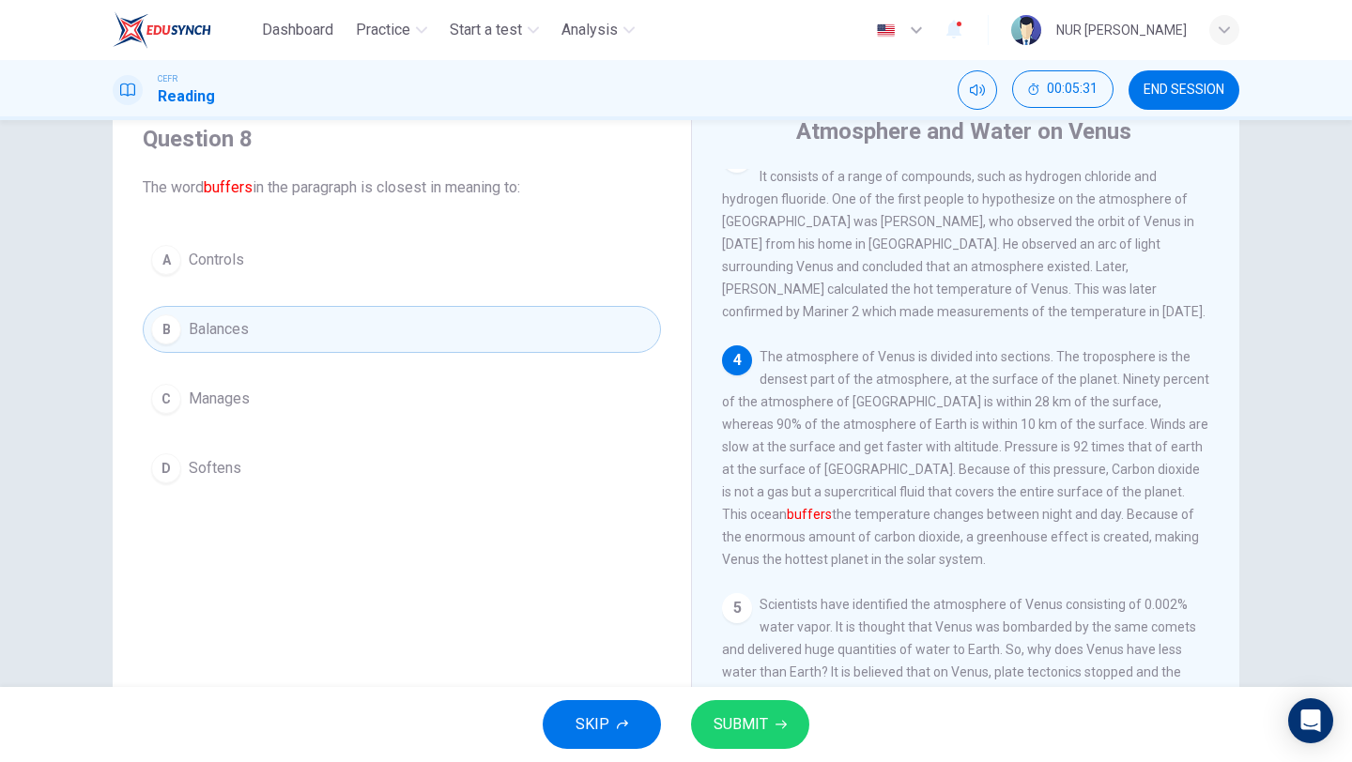
click at [759, 721] on span "SUBMIT" at bounding box center [741, 725] width 54 height 26
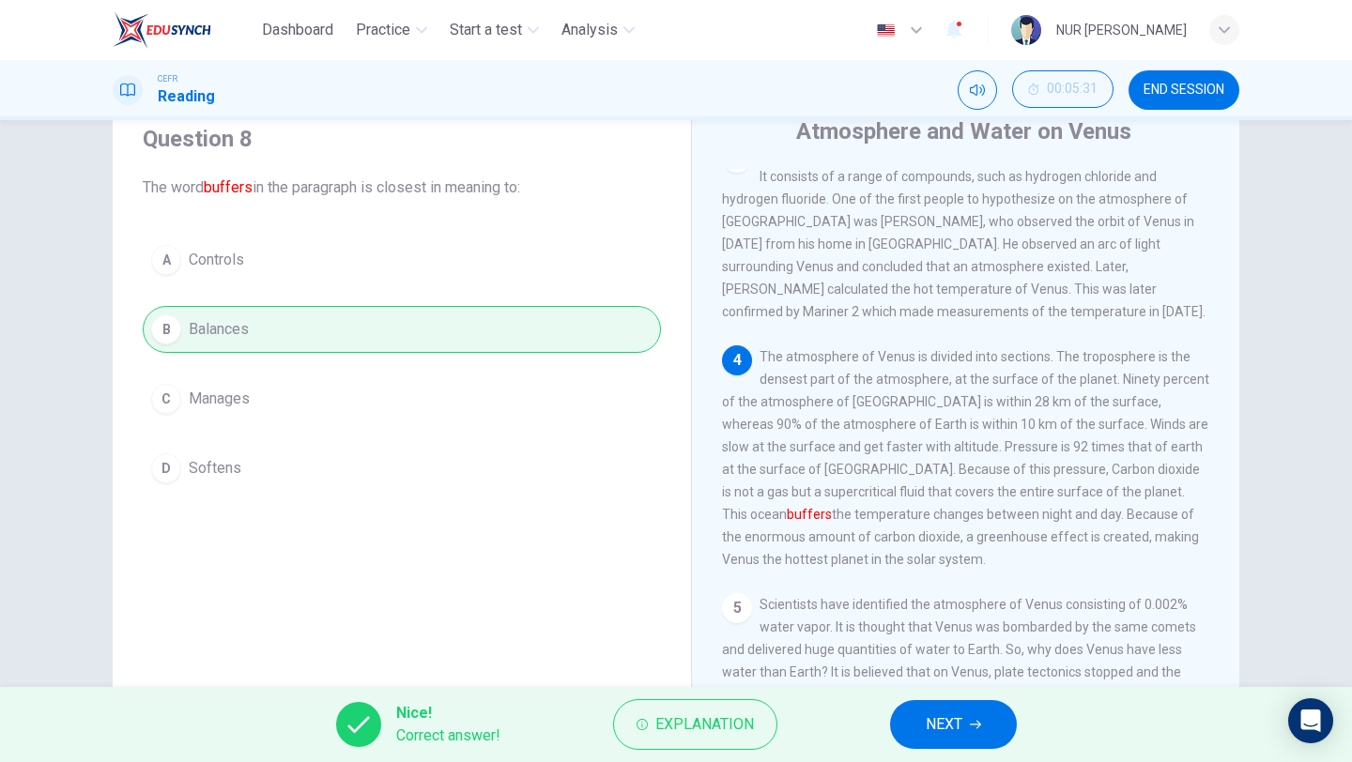
click at [936, 731] on span "NEXT" at bounding box center [944, 725] width 37 height 26
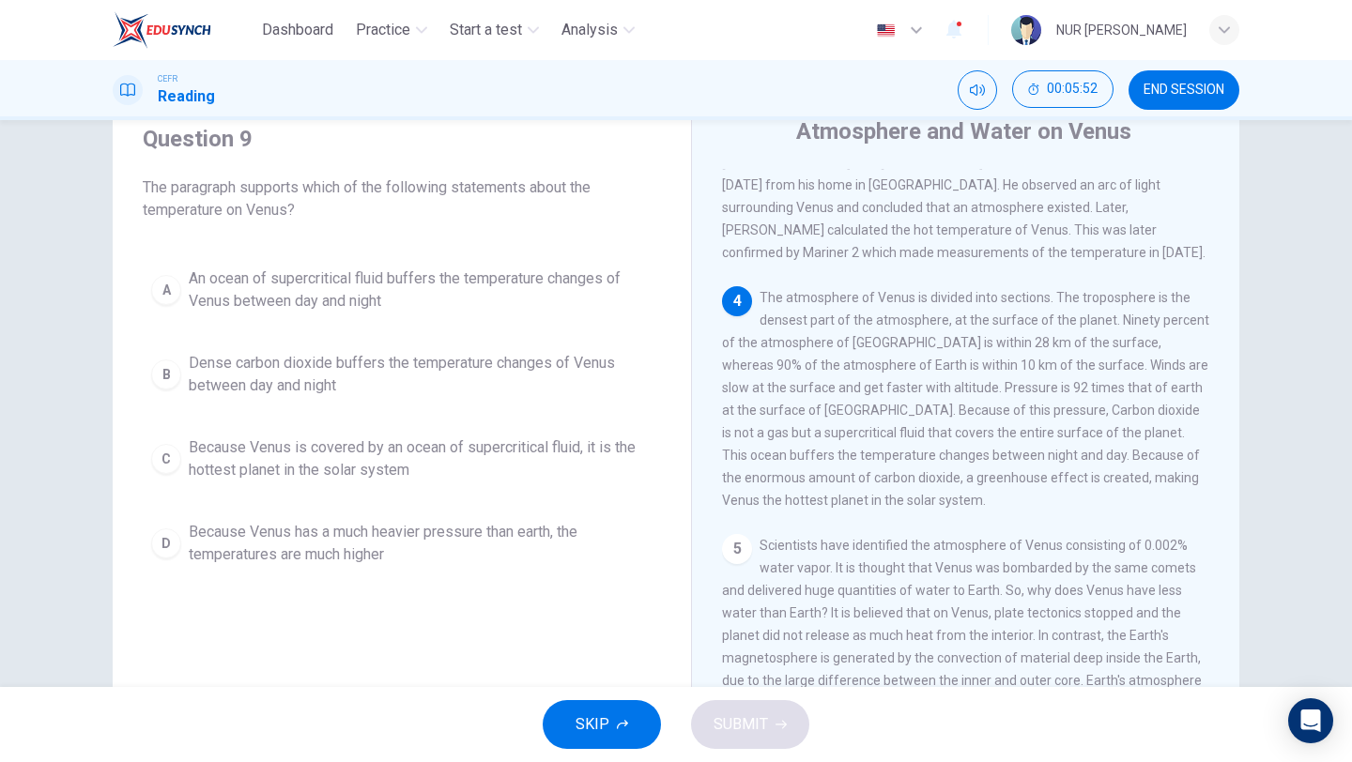
scroll to position [430, 0]
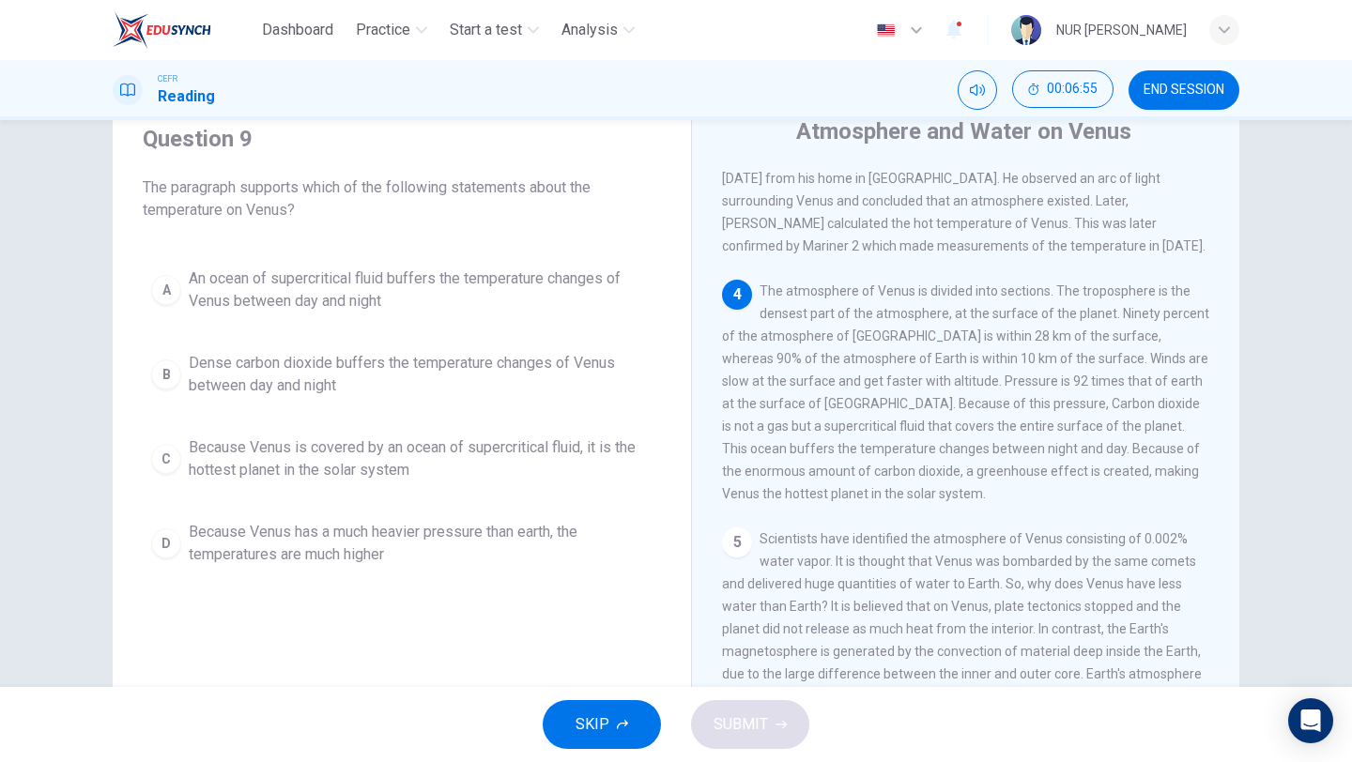
click at [273, 288] on span "An ocean of supercritical fluid buffers the temperature changes of Venus betwee…" at bounding box center [421, 290] width 464 height 45
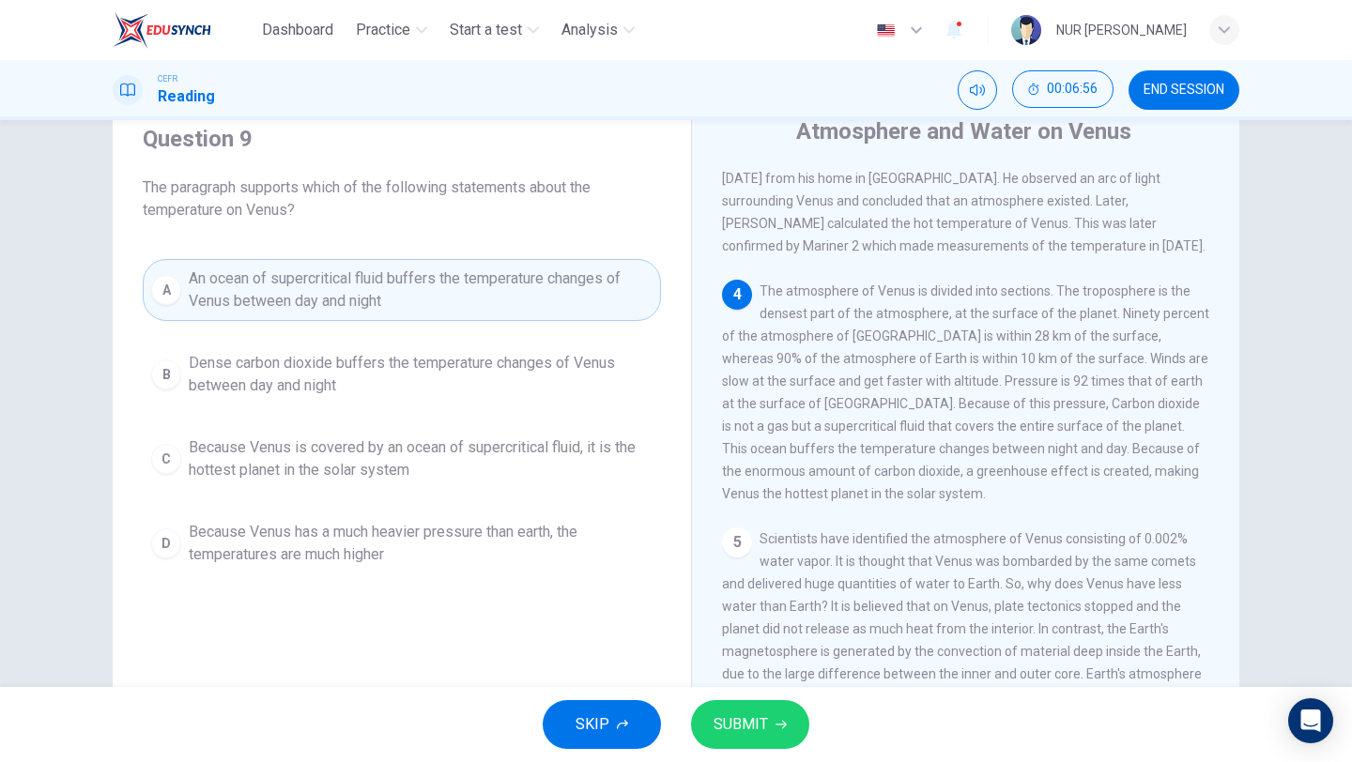
click at [752, 712] on span "SUBMIT" at bounding box center [741, 725] width 54 height 26
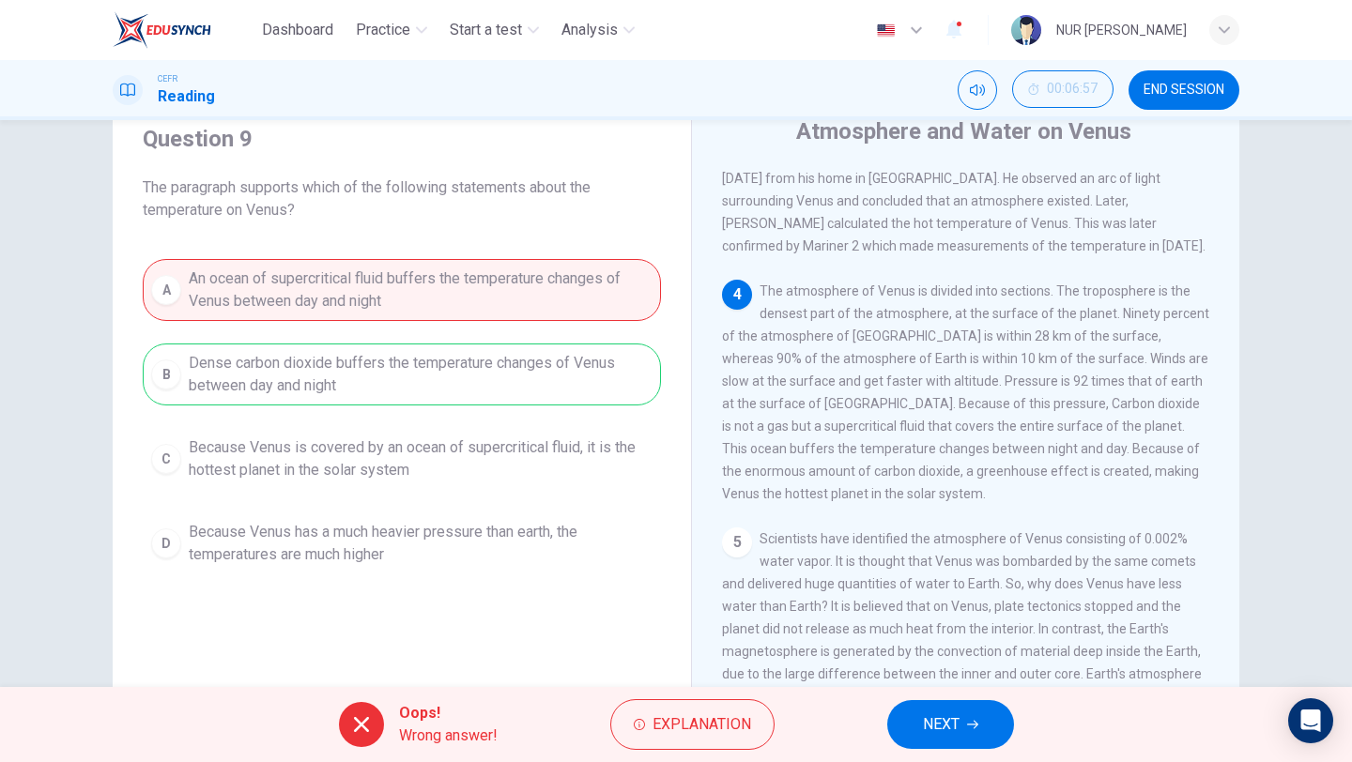
click at [962, 718] on button "NEXT" at bounding box center [950, 724] width 127 height 49
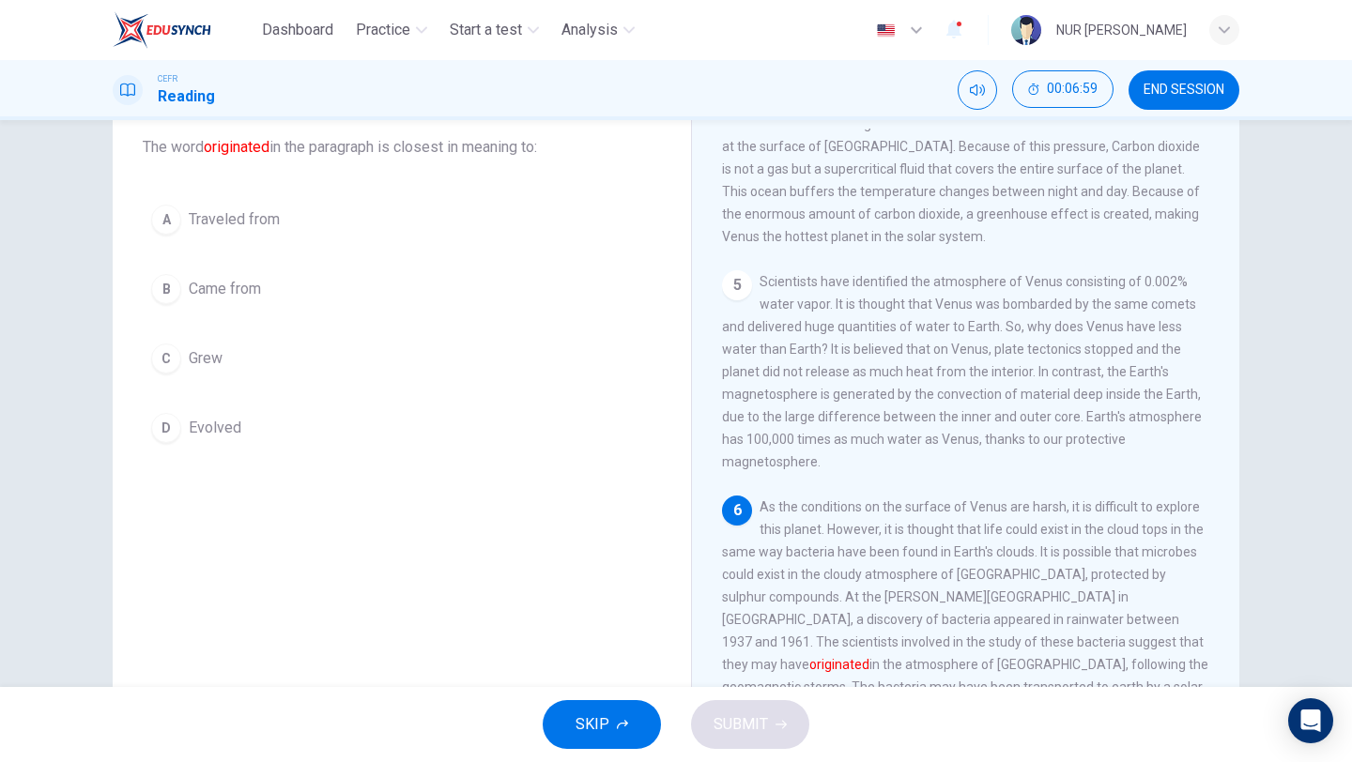
scroll to position [114, 0]
click at [192, 349] on span "Grew" at bounding box center [206, 356] width 34 height 23
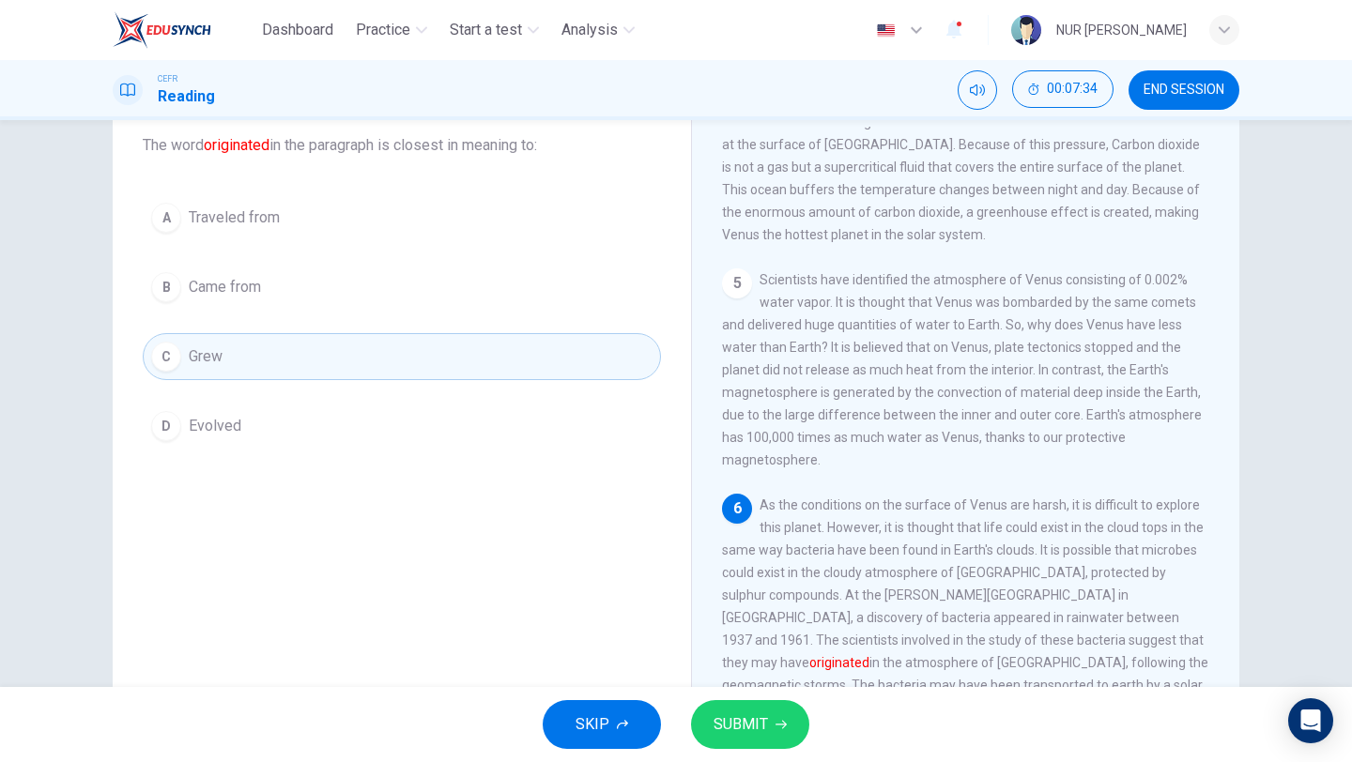
click at [784, 729] on icon "button" at bounding box center [780, 724] width 11 height 11
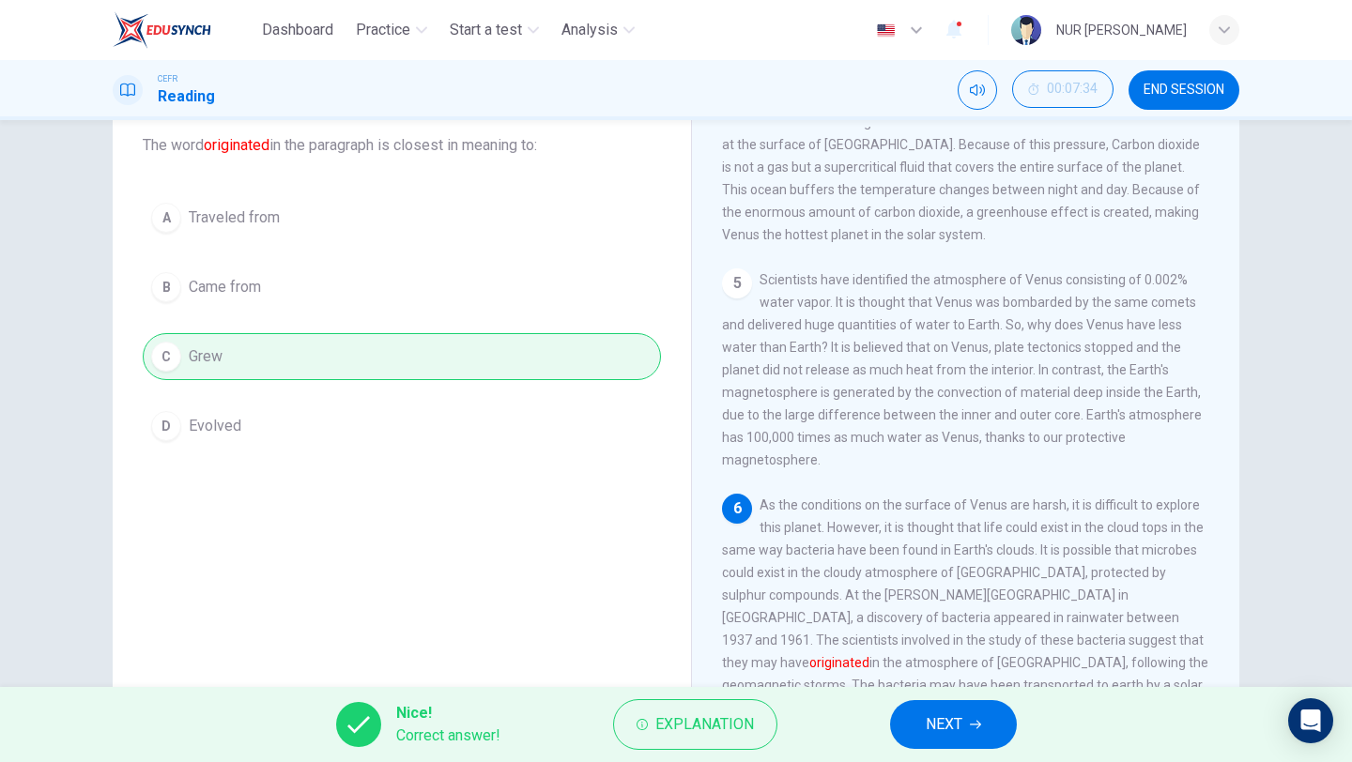
click at [980, 743] on button "NEXT" at bounding box center [953, 724] width 127 height 49
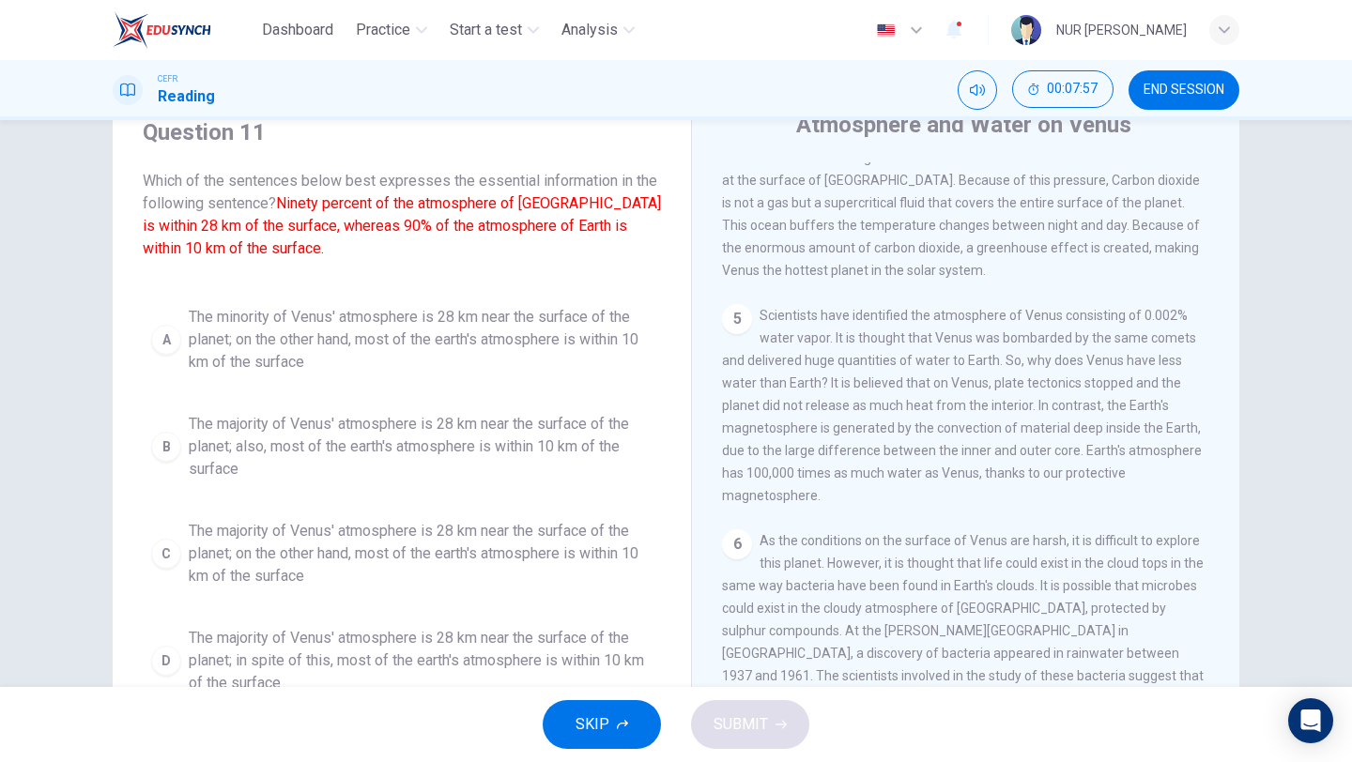
scroll to position [8, 0]
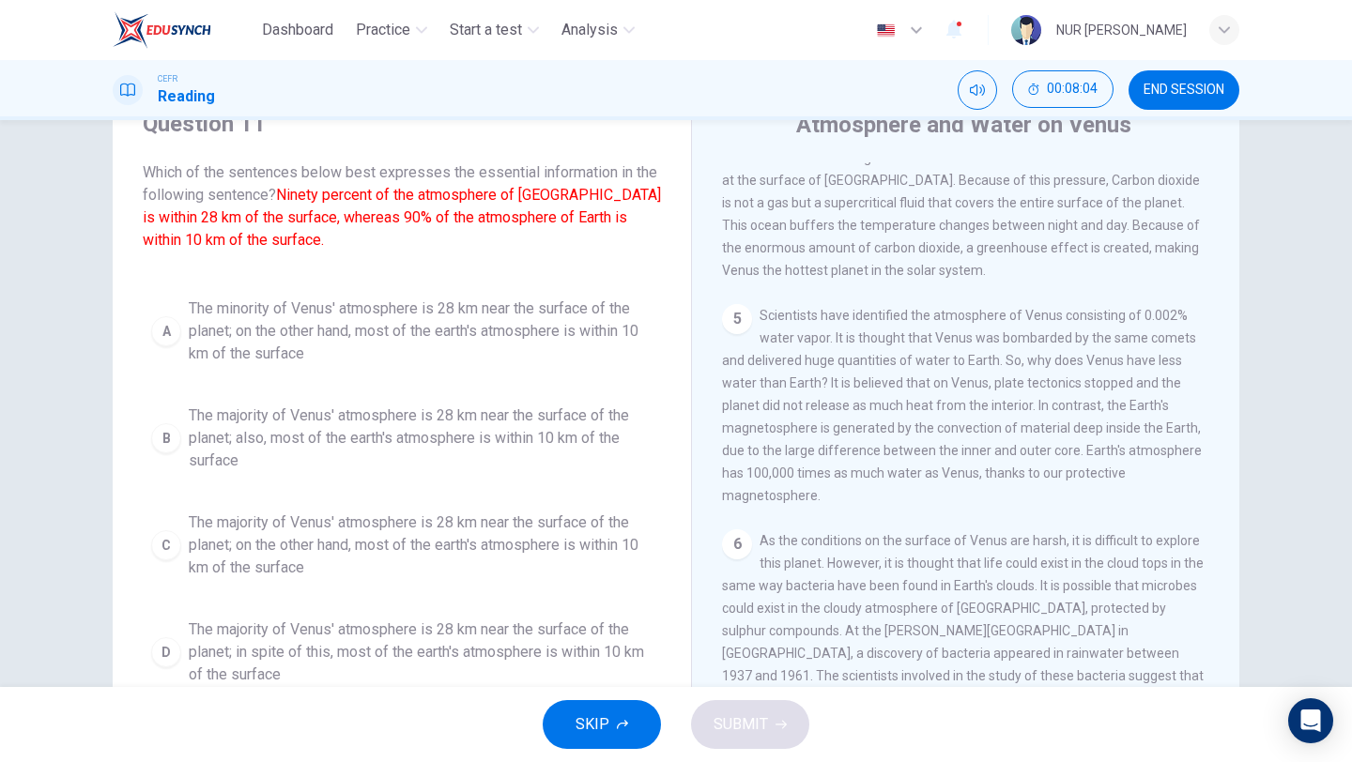
click at [390, 482] on div "A The minority of Venus' atmosphere is 28 km near the surface of the planet; on…" at bounding box center [402, 492] width 518 height 406
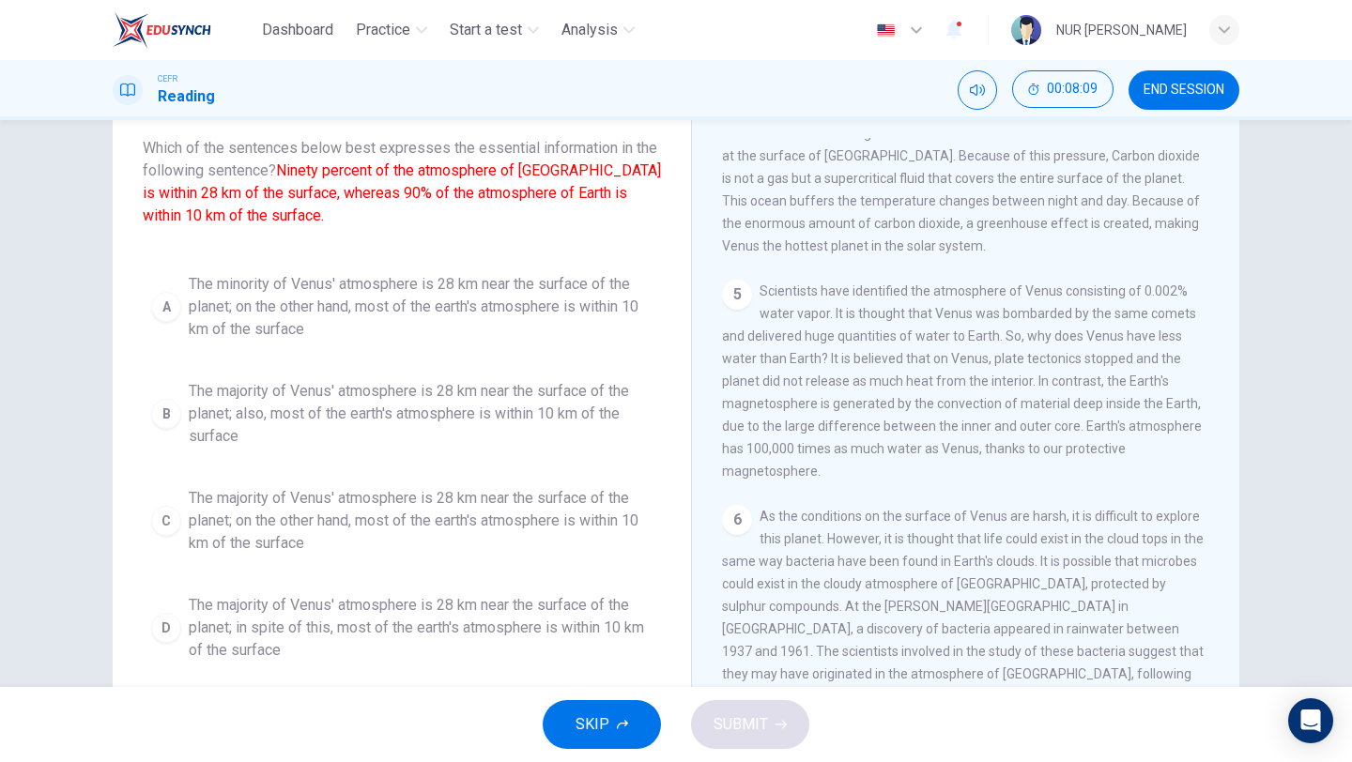
scroll to position [105, 0]
click at [330, 521] on span "The majority of Venus' atmosphere is 28 km near the surface of the planet; on t…" at bounding box center [421, 518] width 464 height 68
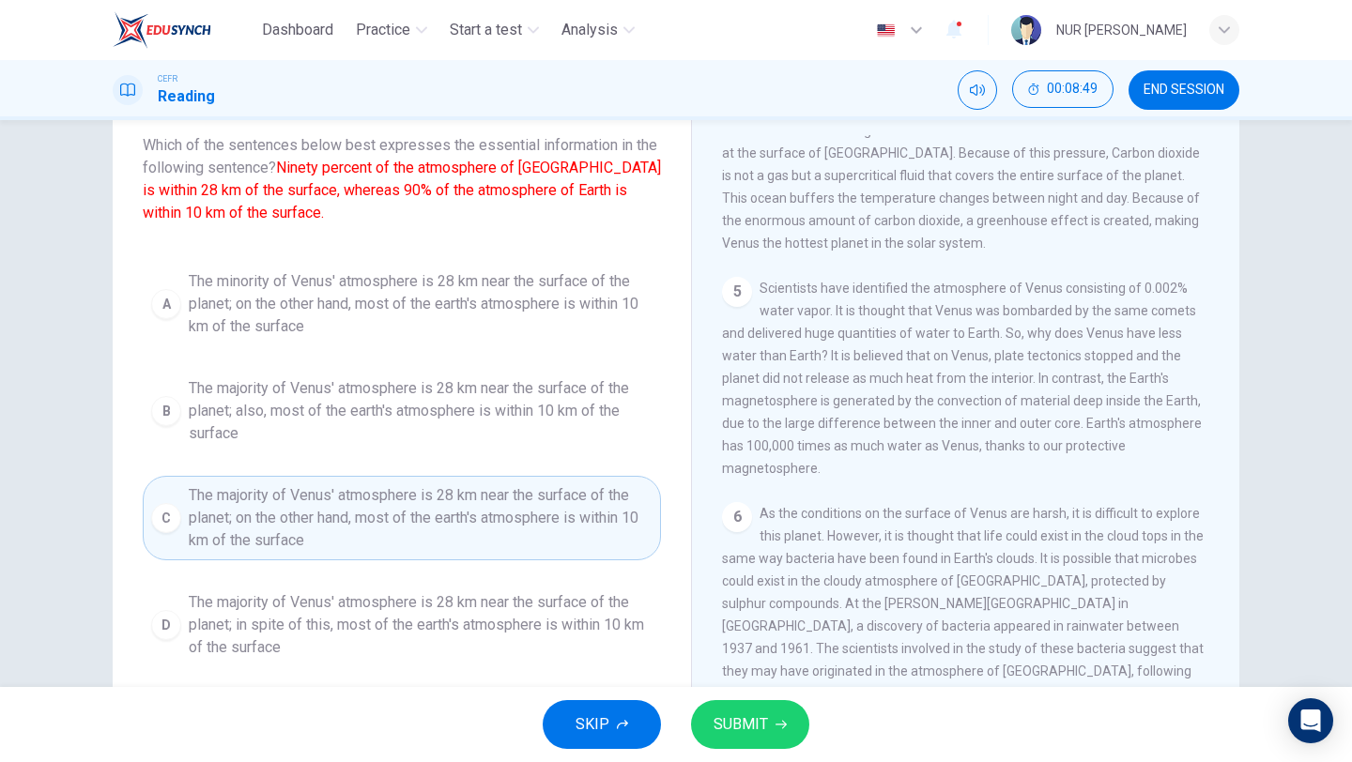
click at [763, 718] on span "SUBMIT" at bounding box center [741, 725] width 54 height 26
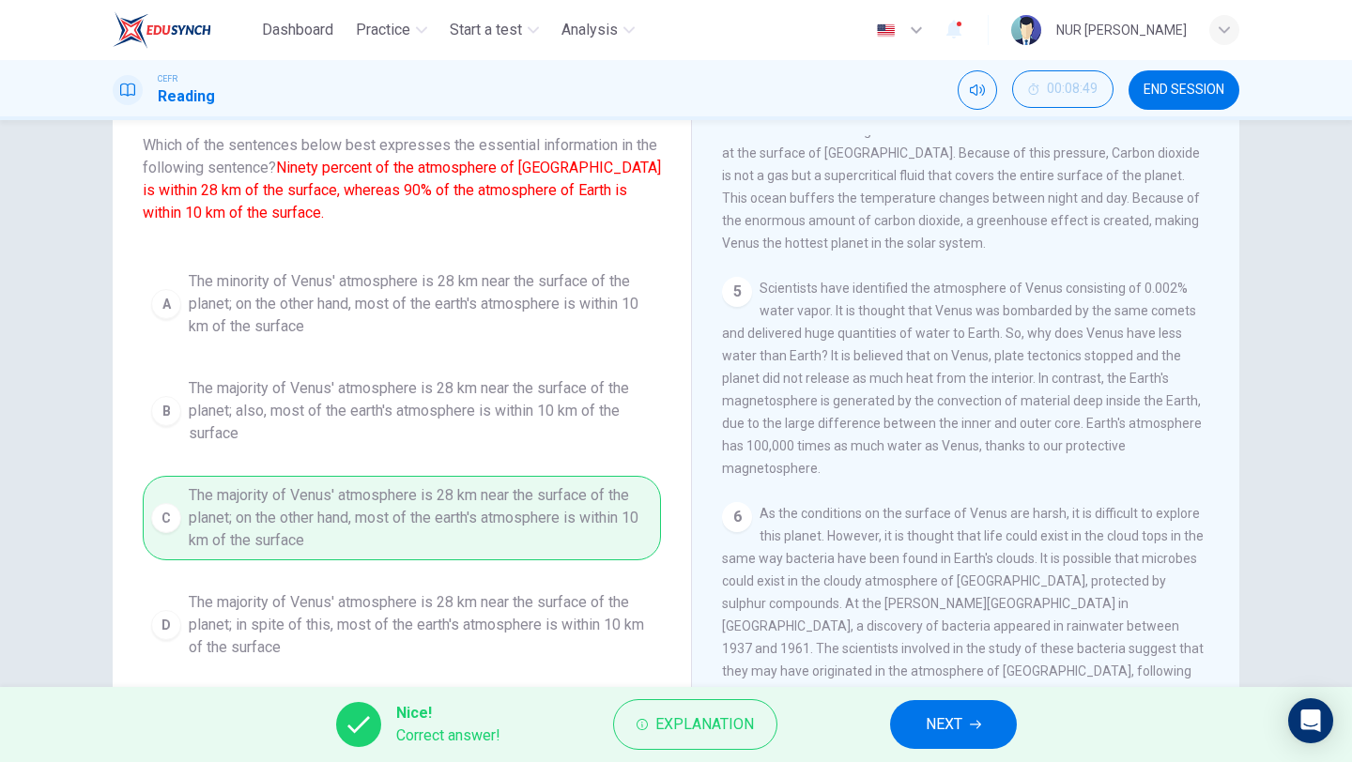
click at [973, 729] on icon "button" at bounding box center [975, 724] width 11 height 11
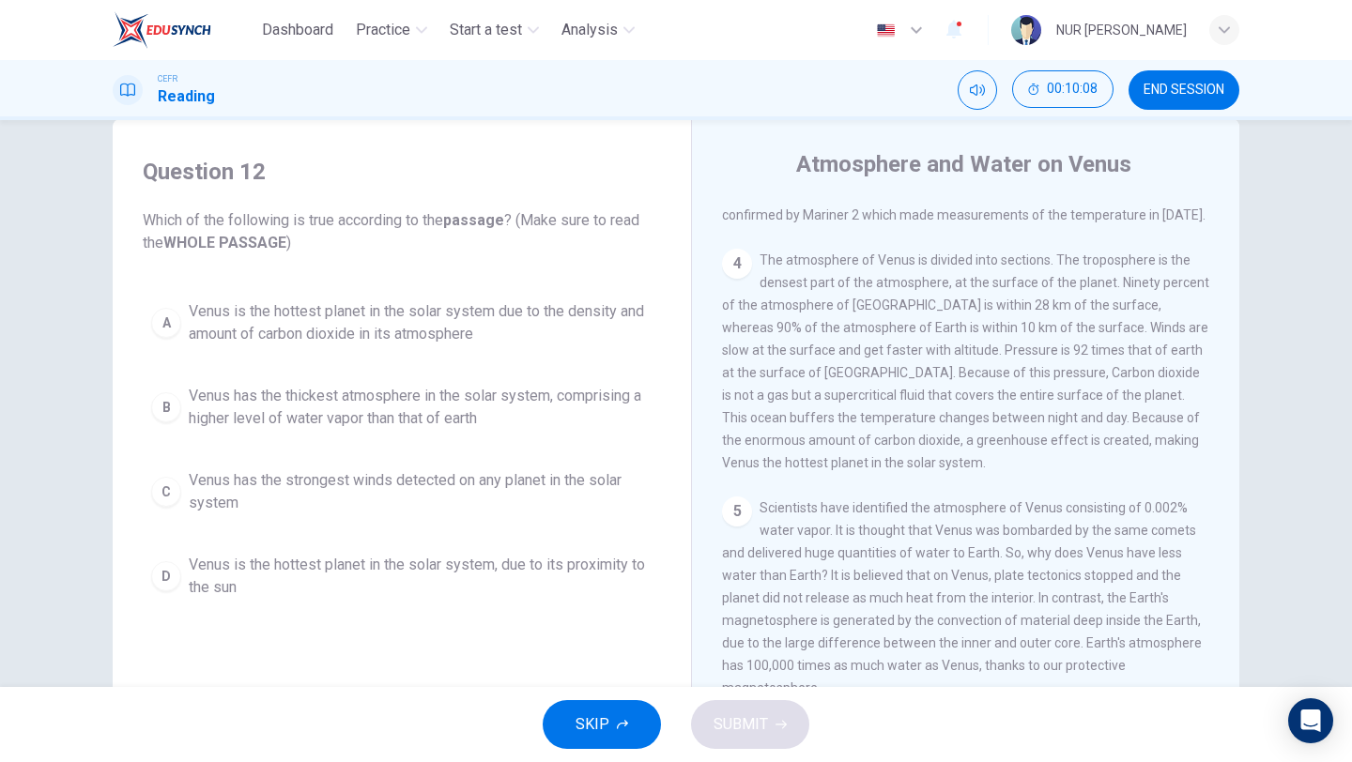
scroll to position [496, 0]
click at [409, 308] on span "Venus is the hottest planet in the solar system due to the density and amount o…" at bounding box center [421, 322] width 464 height 45
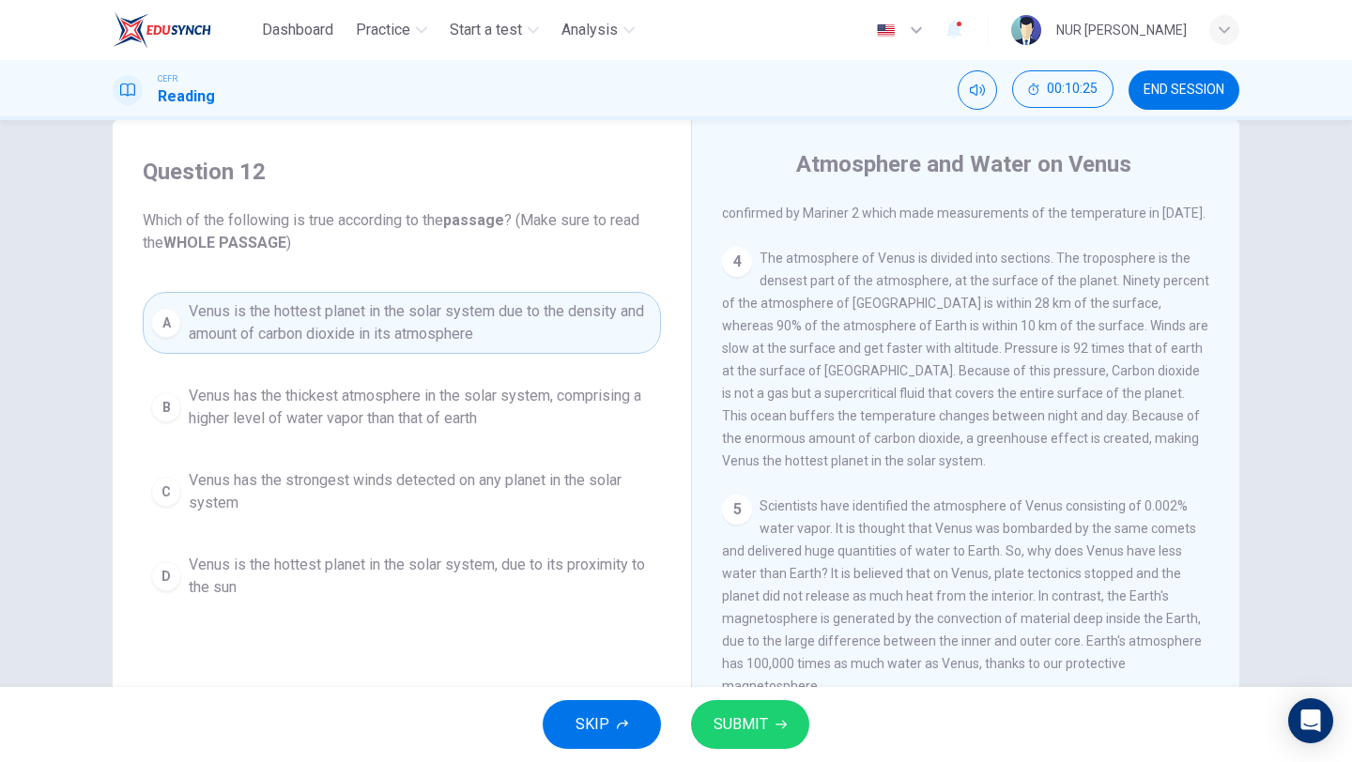
click at [757, 715] on span "SUBMIT" at bounding box center [741, 725] width 54 height 26
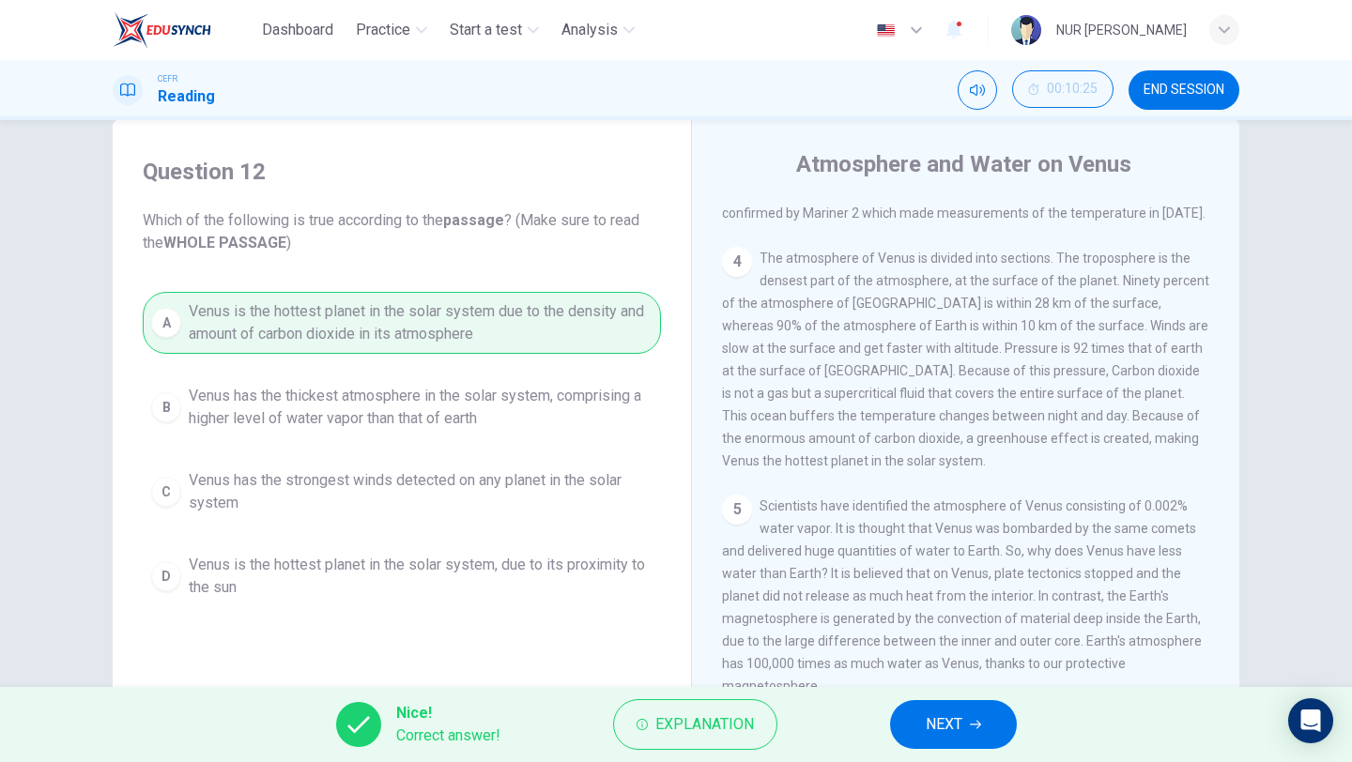
click at [963, 720] on button "NEXT" at bounding box center [953, 724] width 127 height 49
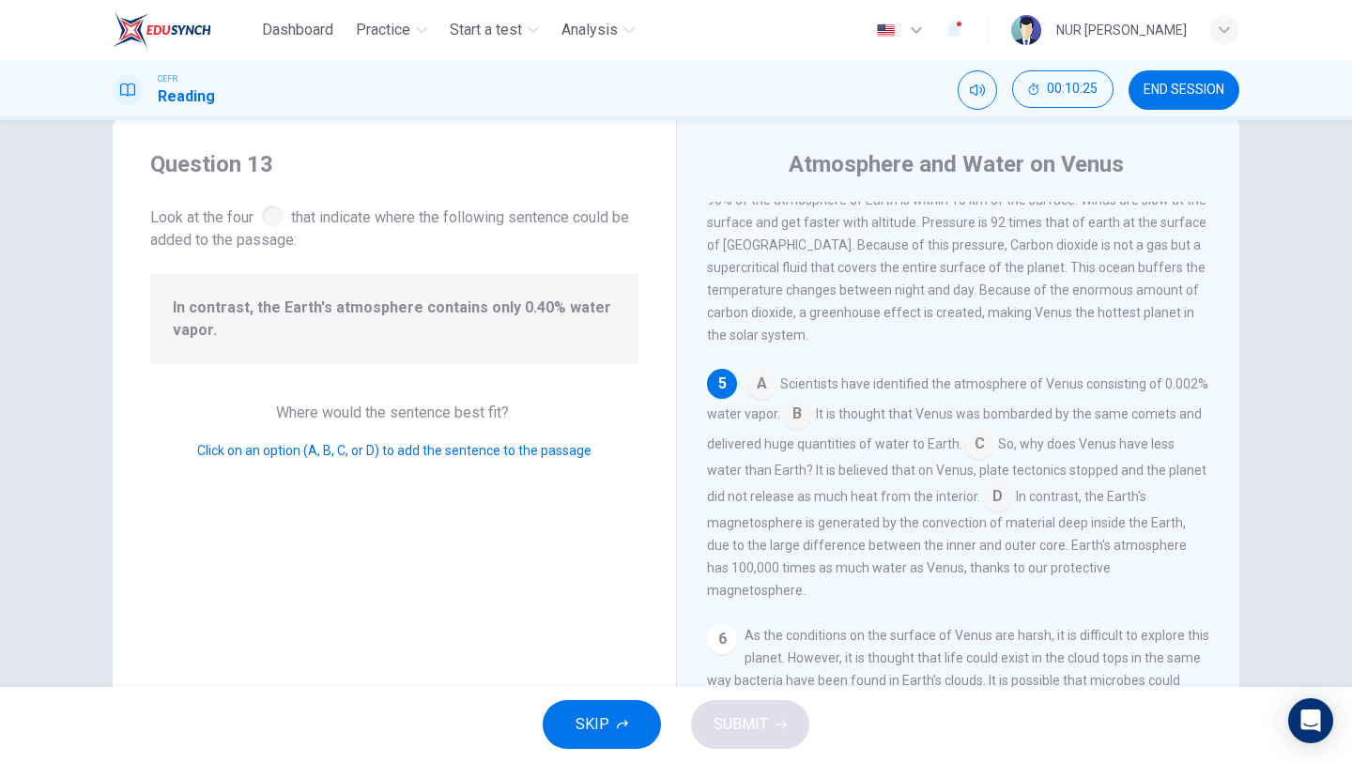
scroll to position [624, 0]
click at [979, 428] on input at bounding box center [979, 443] width 30 height 30
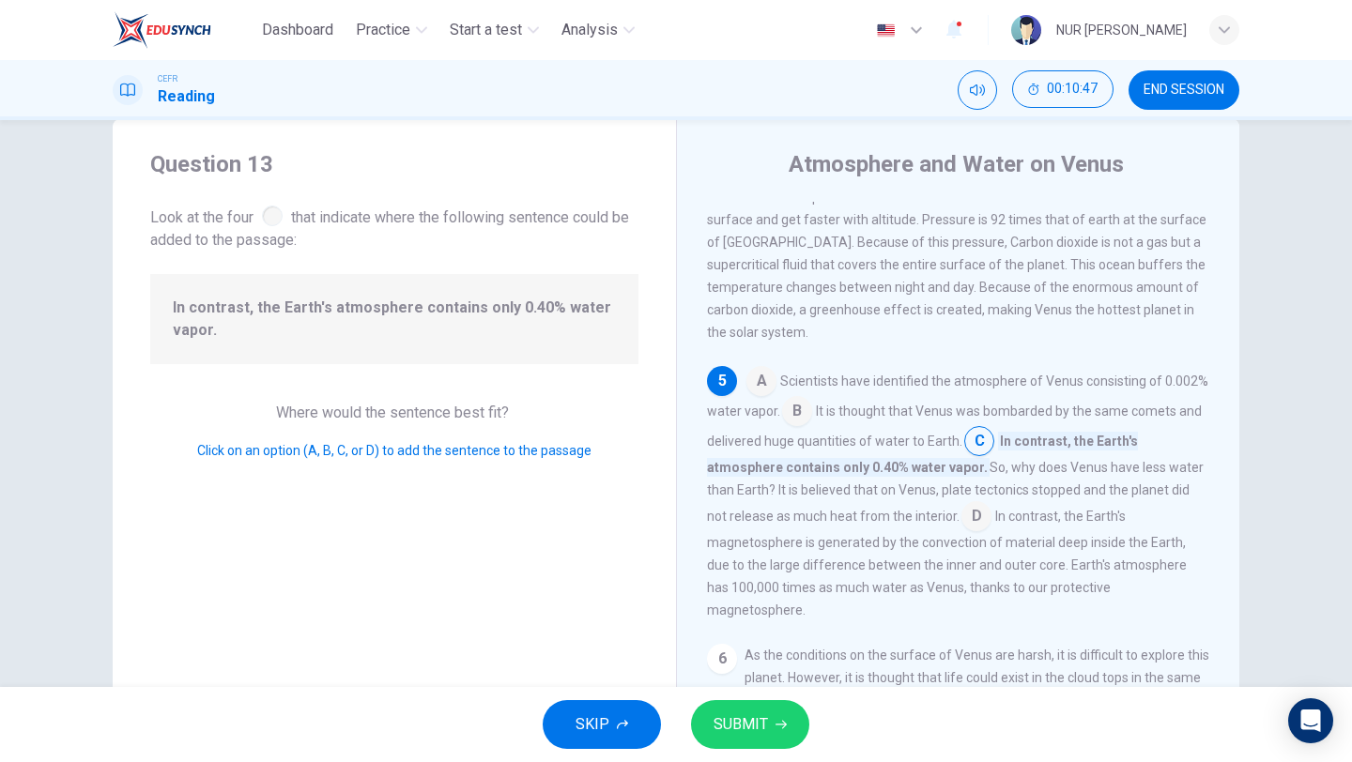
click at [737, 730] on span "SUBMIT" at bounding box center [741, 725] width 54 height 26
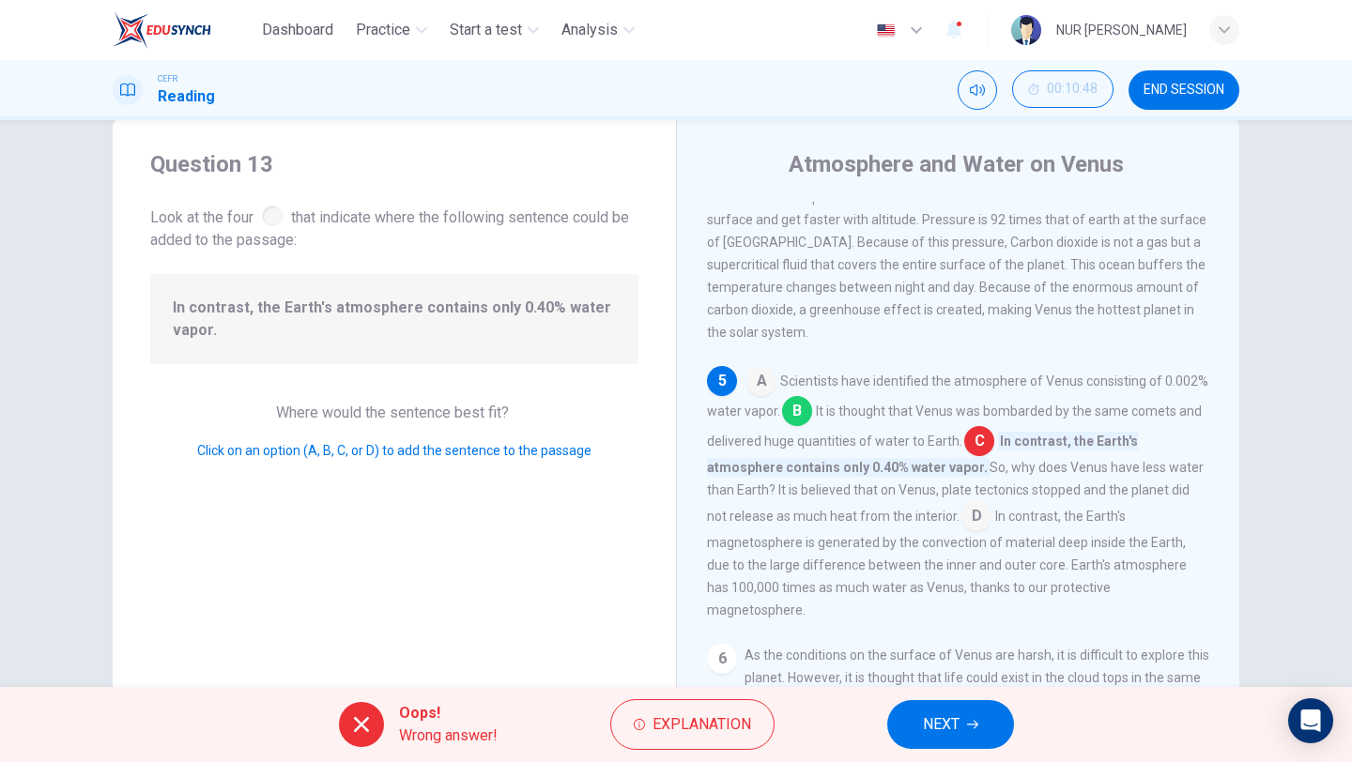
click at [948, 734] on span "NEXT" at bounding box center [941, 725] width 37 height 26
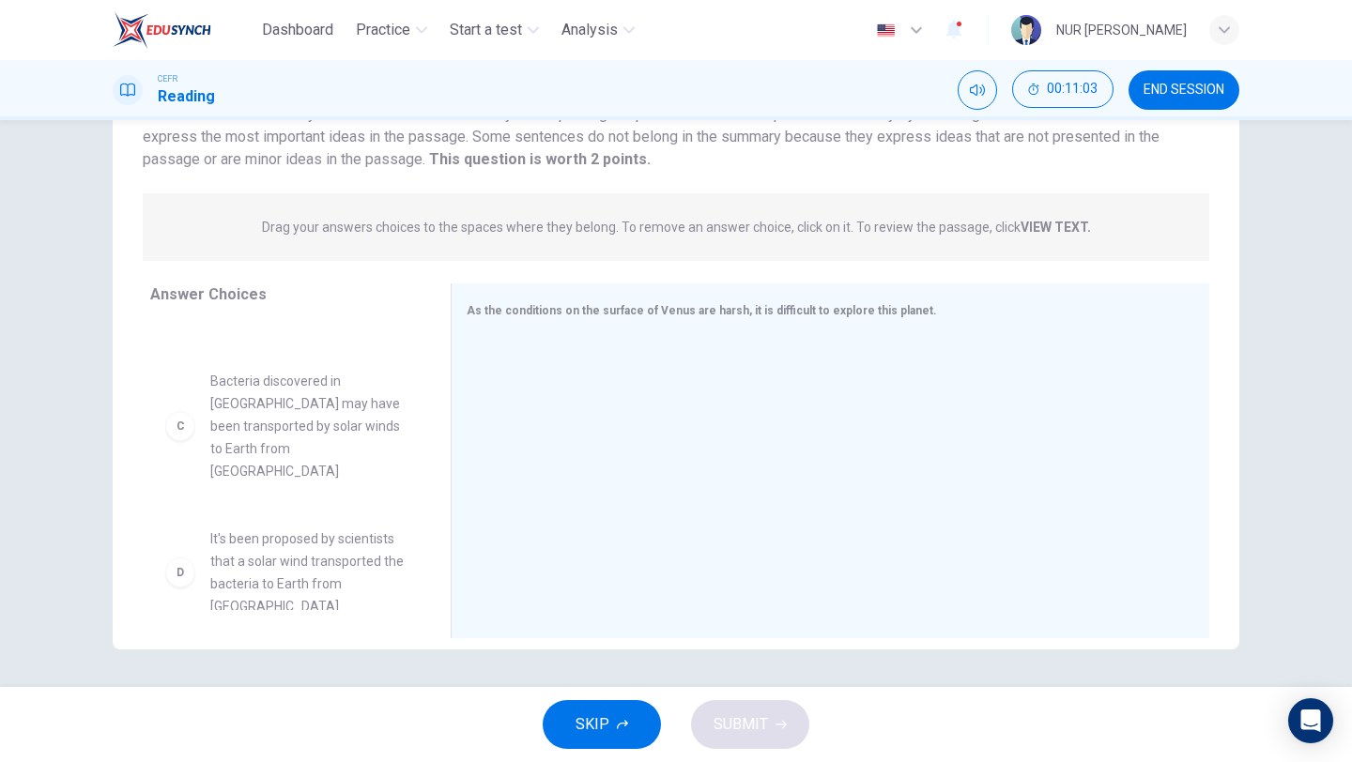
scroll to position [192, 0]
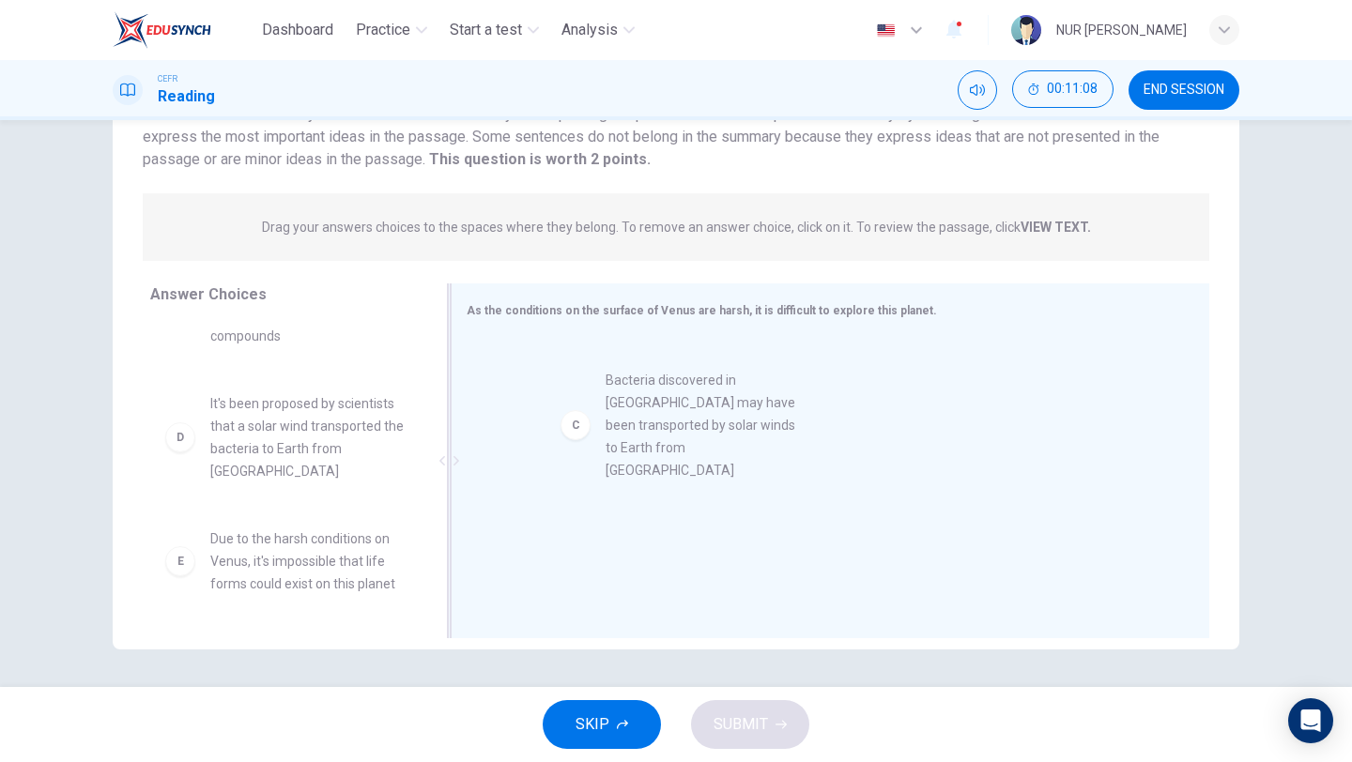
drag, startPoint x: 287, startPoint y: 407, endPoint x: 688, endPoint y: 407, distance: 400.9
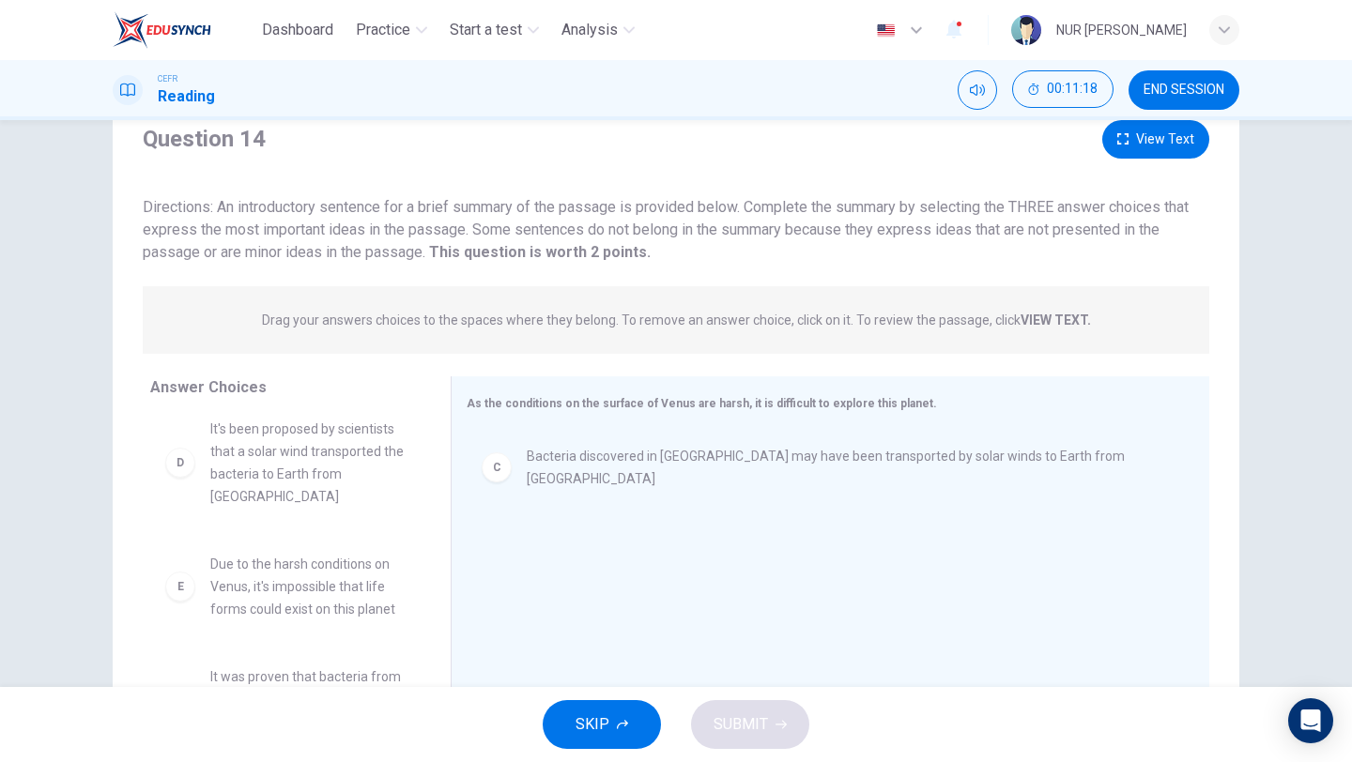
scroll to position [39, 0]
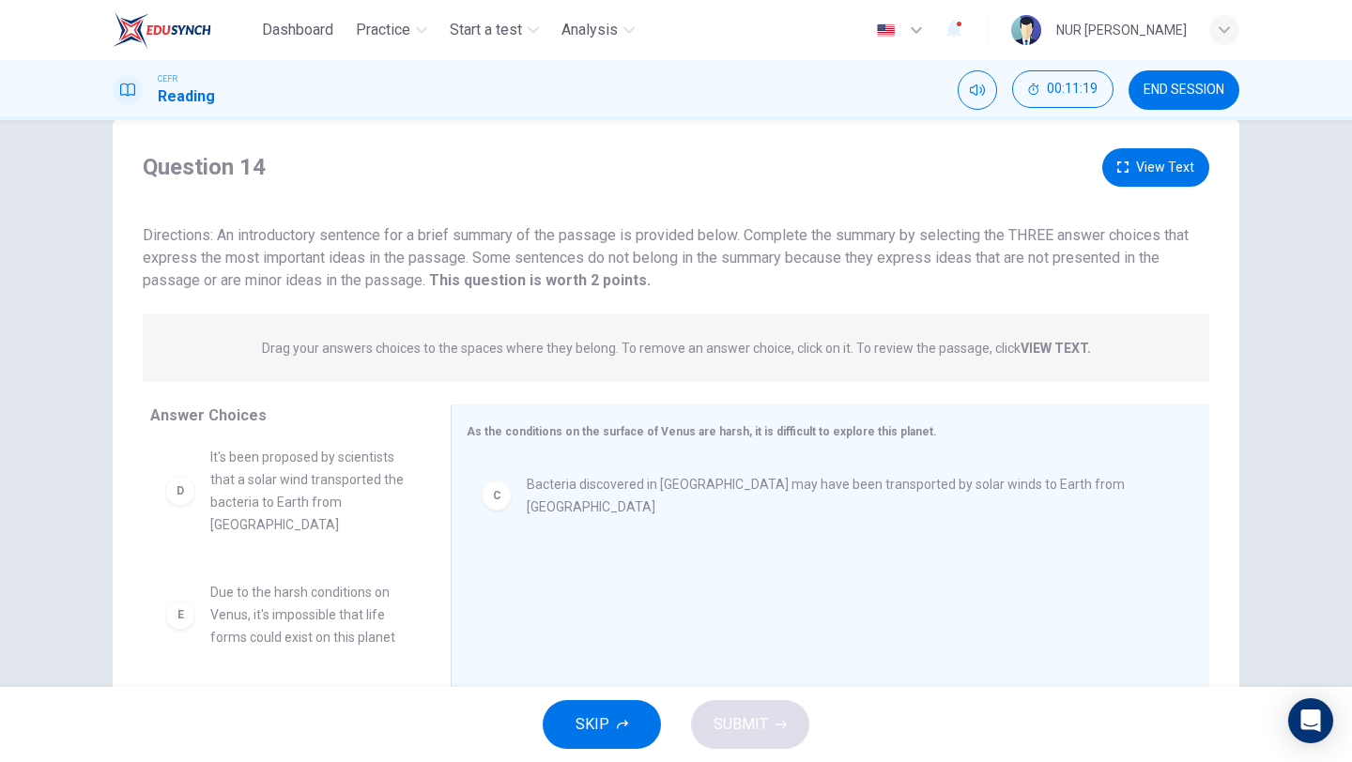
click at [1137, 163] on button "View Text" at bounding box center [1155, 167] width 107 height 38
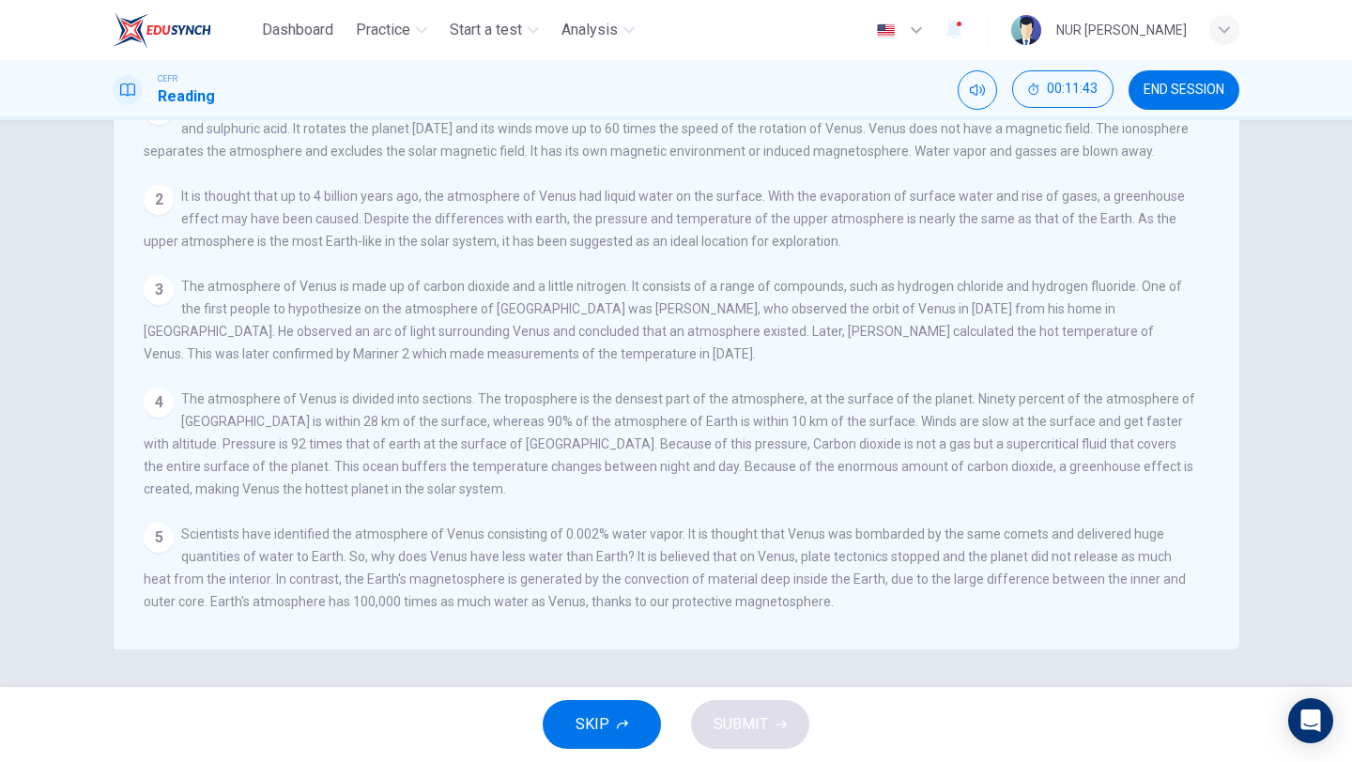
scroll to position [0, 0]
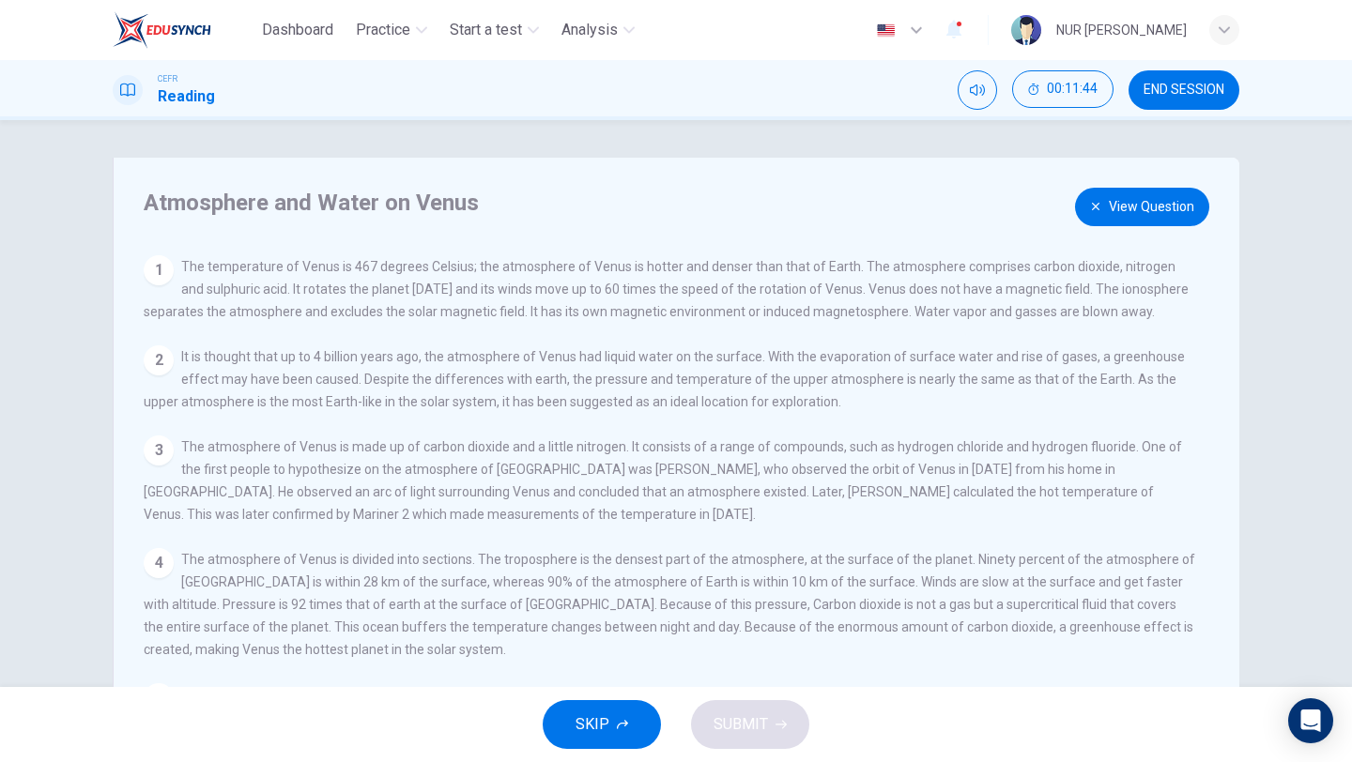
click at [1122, 205] on button "View Question" at bounding box center [1142, 207] width 134 height 38
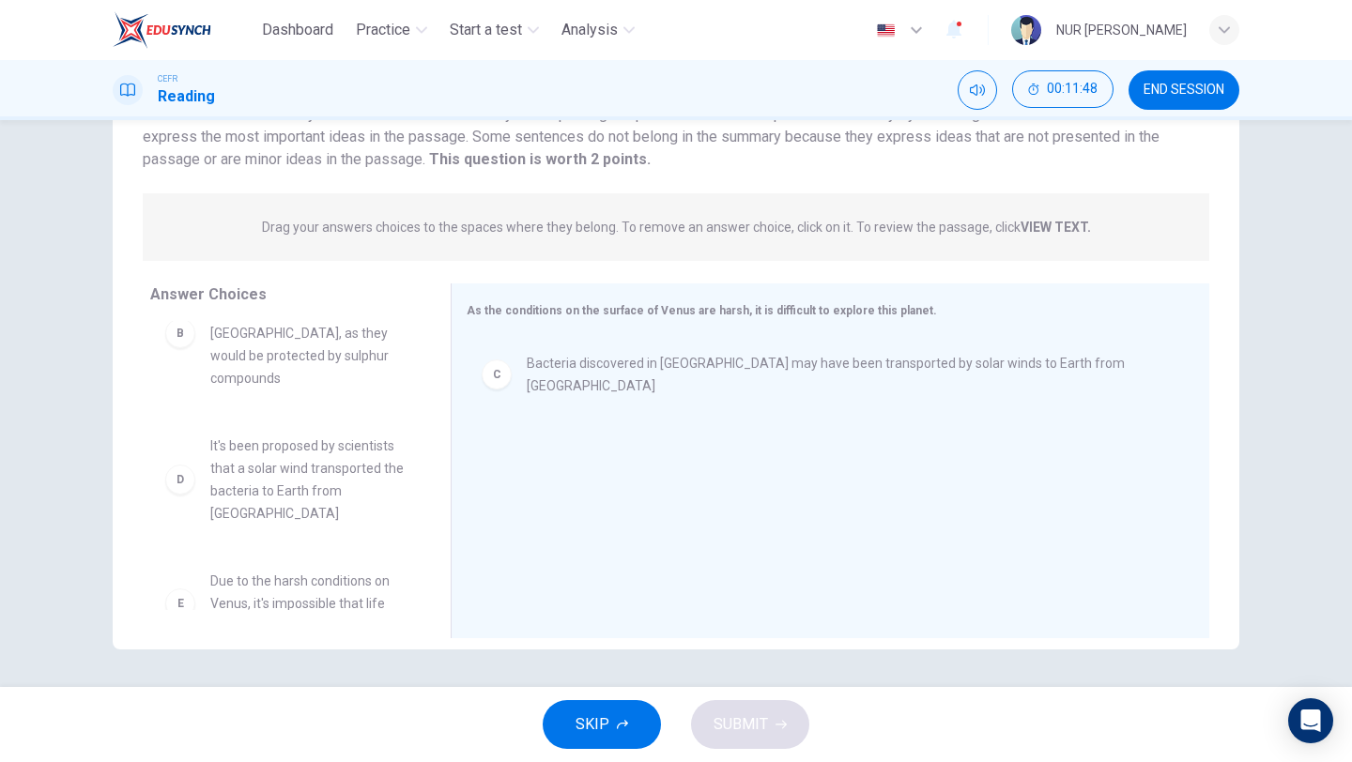
scroll to position [135, 0]
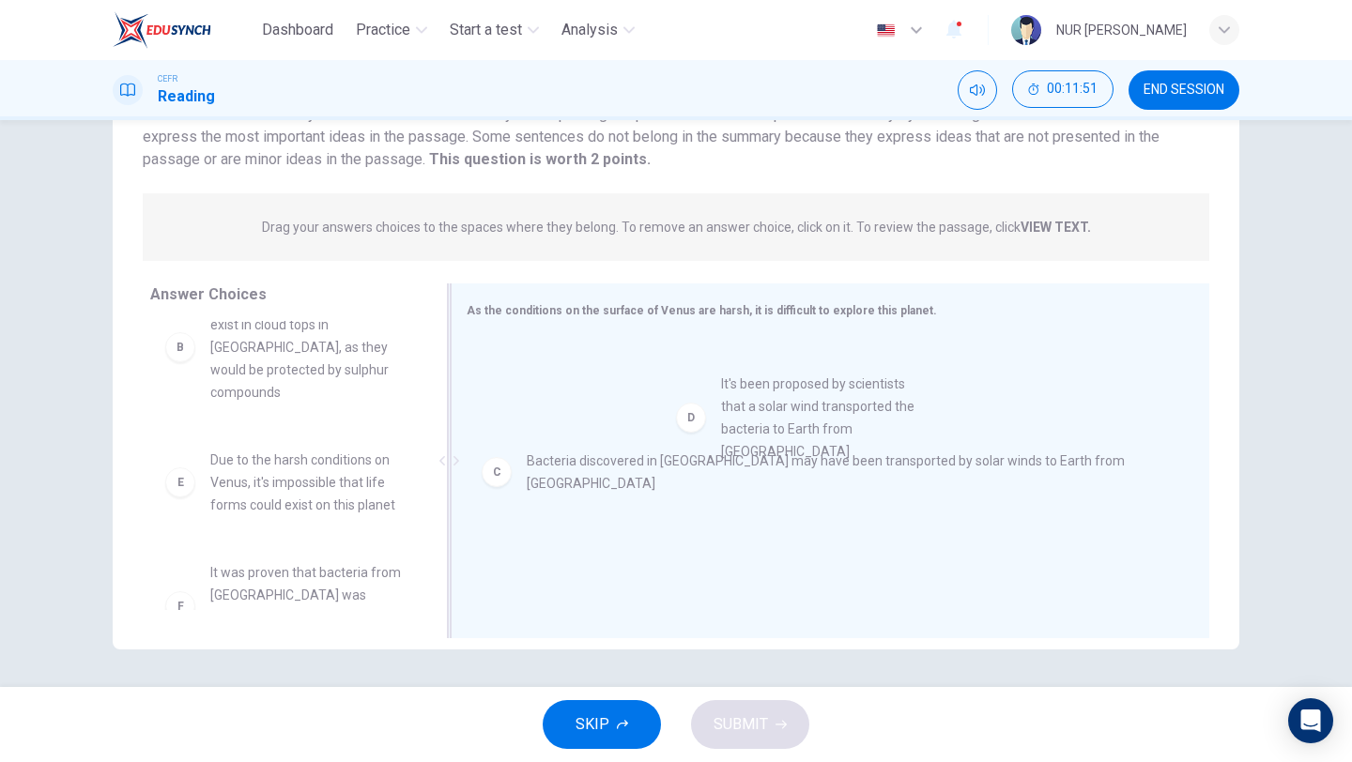
drag, startPoint x: 311, startPoint y: 479, endPoint x: 853, endPoint y: 425, distance: 545.3
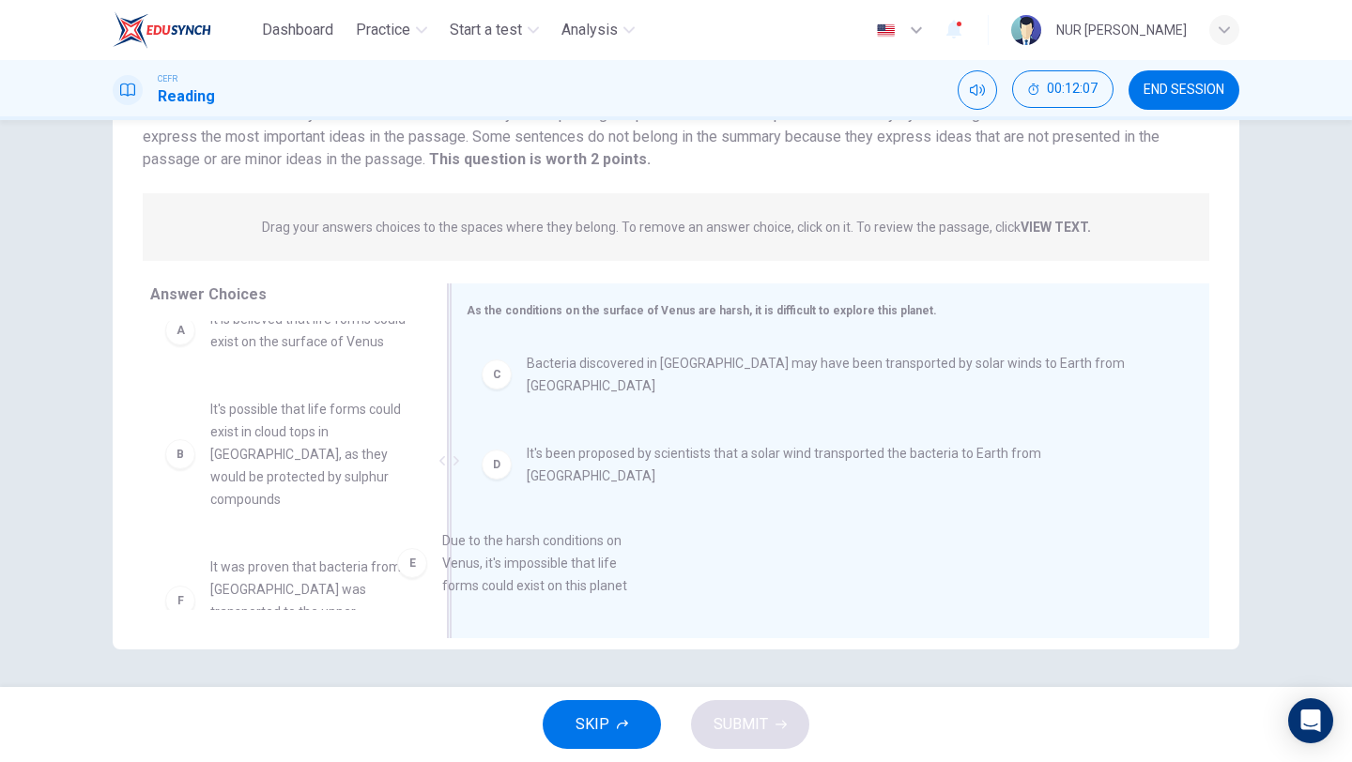
scroll to position [32, 0]
drag, startPoint x: 269, startPoint y: 583, endPoint x: 690, endPoint y: 568, distance: 420.9
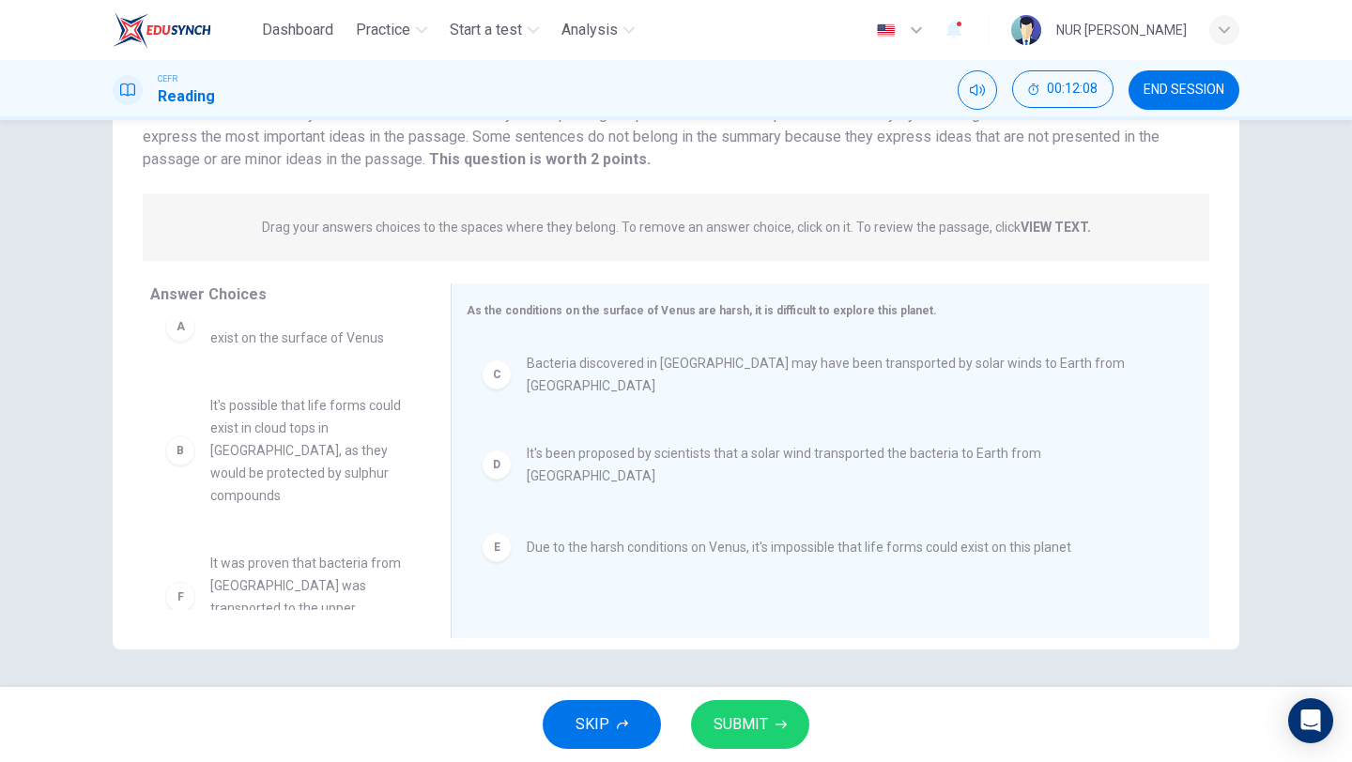
click at [743, 713] on span "SUBMIT" at bounding box center [741, 725] width 54 height 26
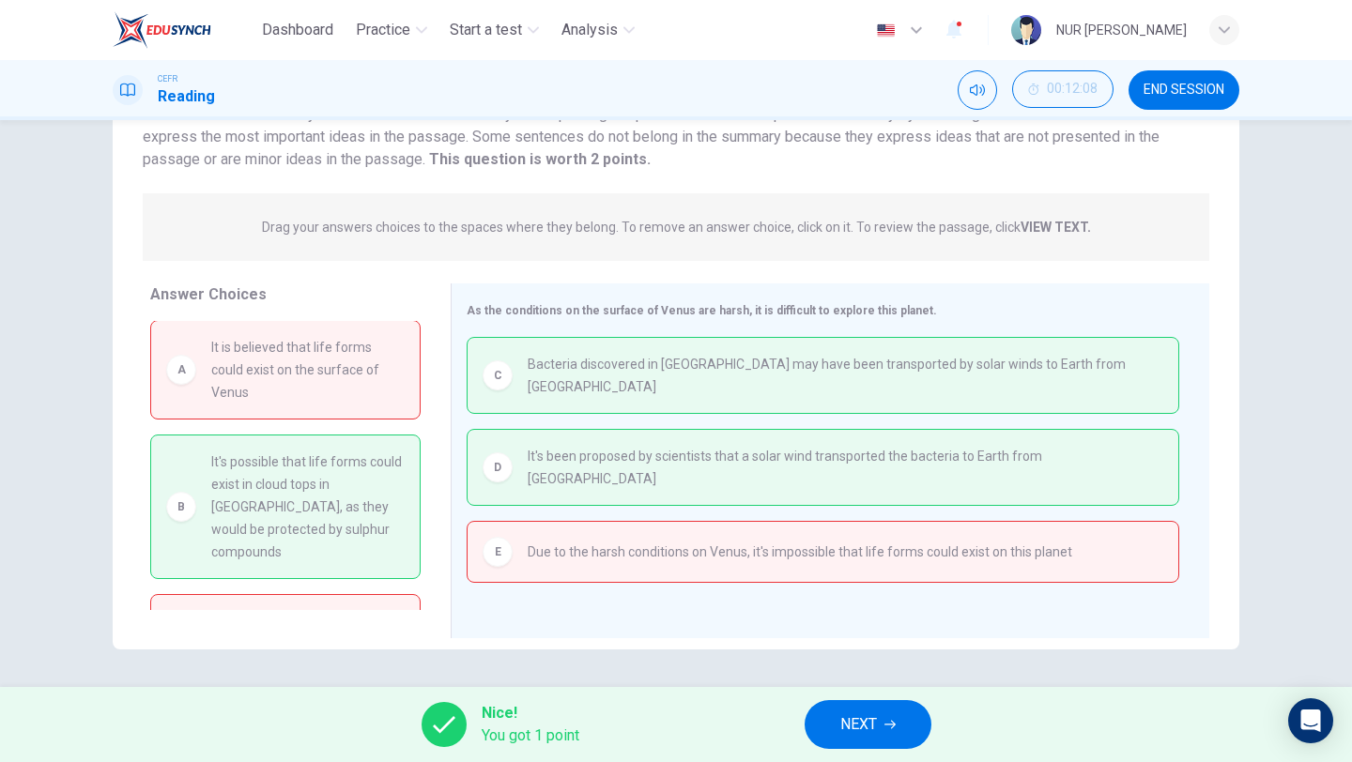
scroll to position [0, 0]
click at [842, 720] on span "NEXT" at bounding box center [858, 725] width 37 height 26
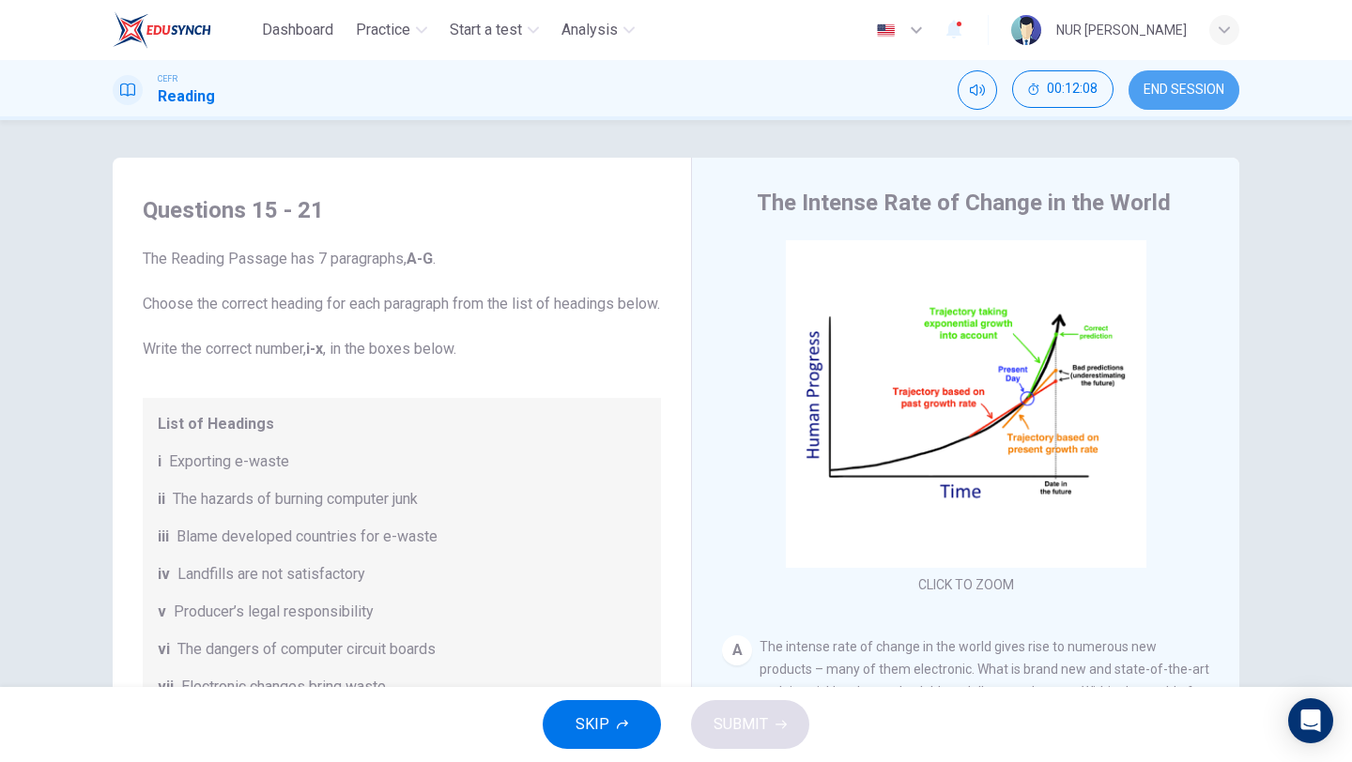
click at [1163, 97] on span "END SESSION" at bounding box center [1184, 90] width 81 height 15
